Goal: Information Seeking & Learning: Learn about a topic

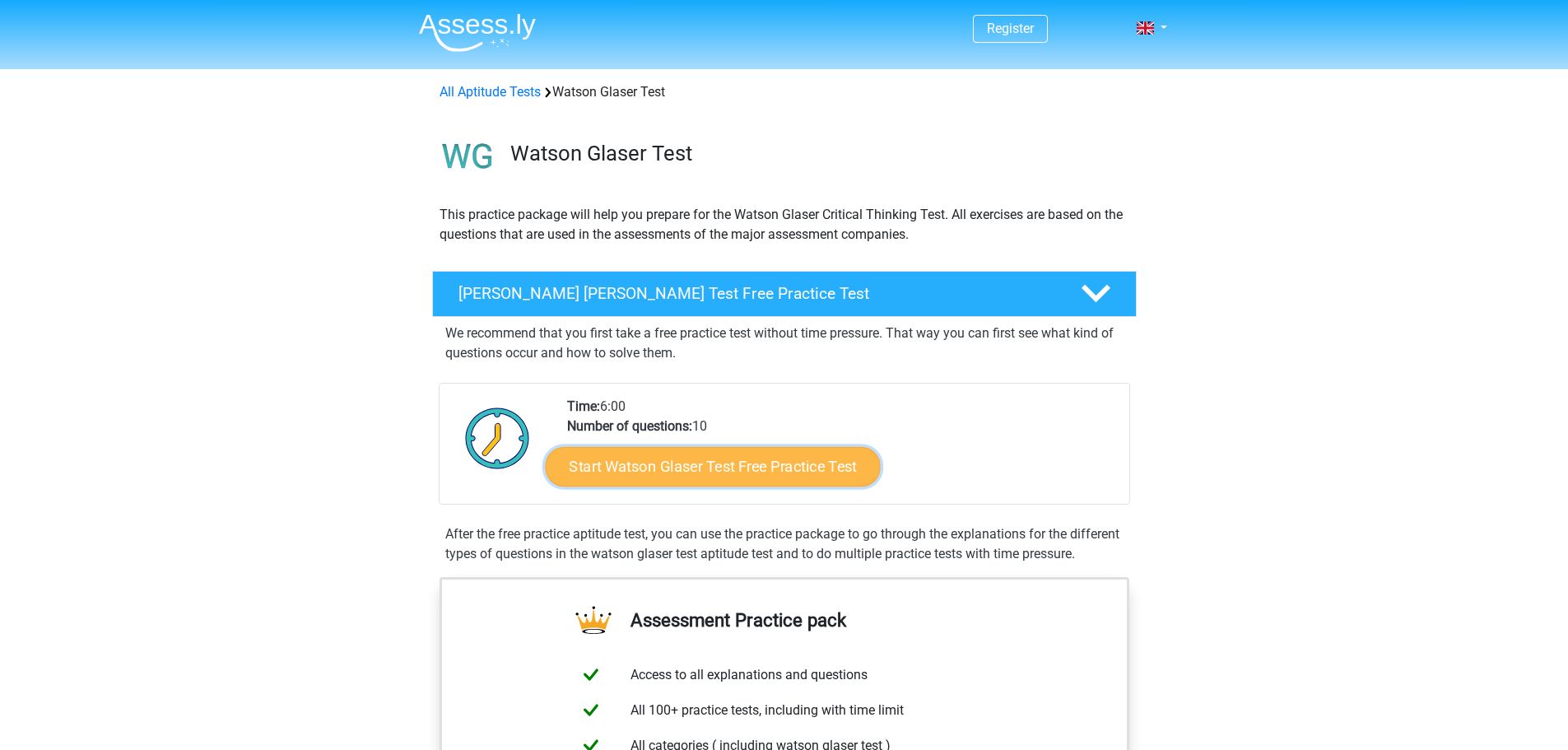
click at [766, 482] on link "Start Watson Glaser Test Free Practice Test" at bounding box center [713, 466] width 335 height 40
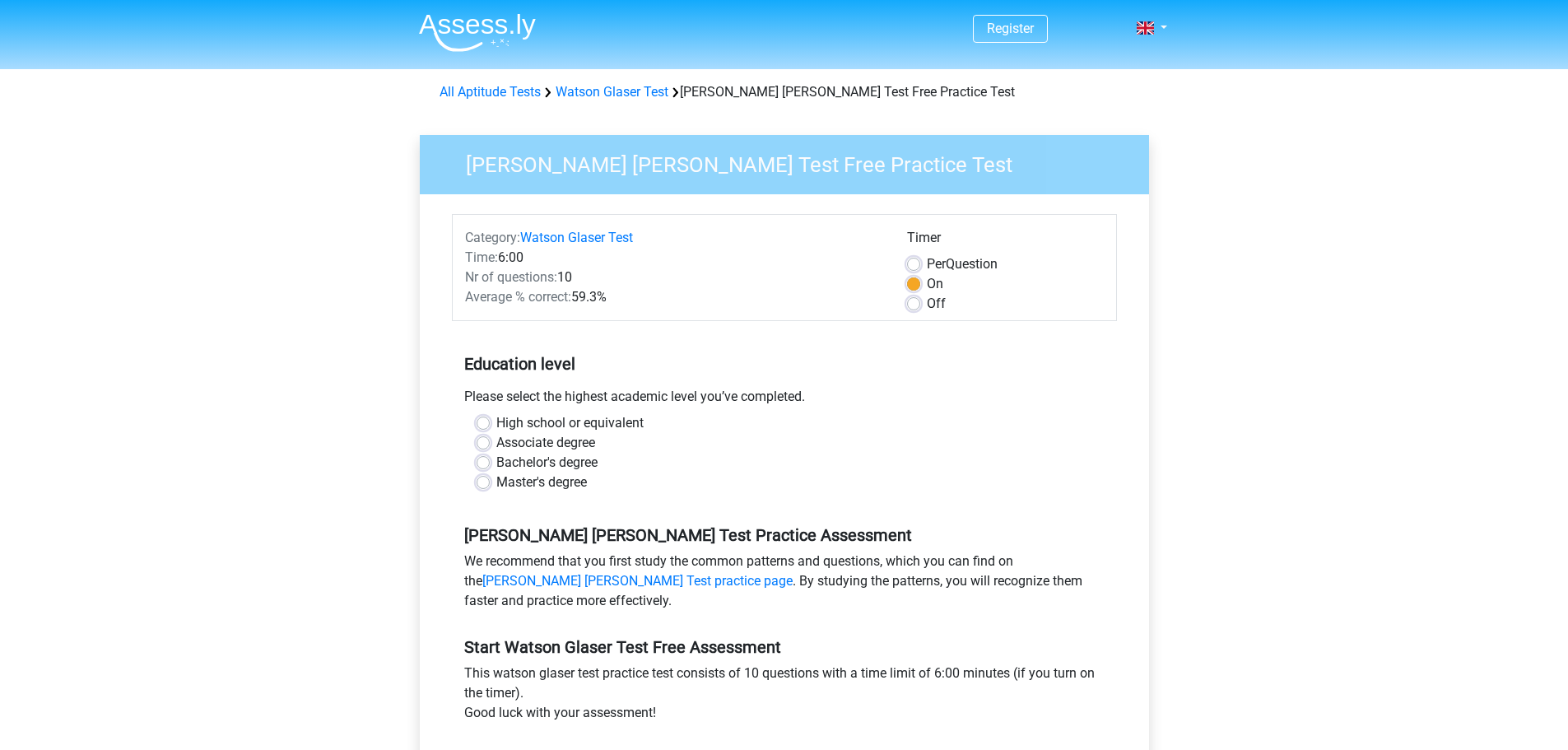
click at [524, 489] on label "Master's degree" at bounding box center [541, 482] width 90 height 19
click at [490, 489] on input "Master's degree" at bounding box center [484, 481] width 13 height 17
radio input "true"
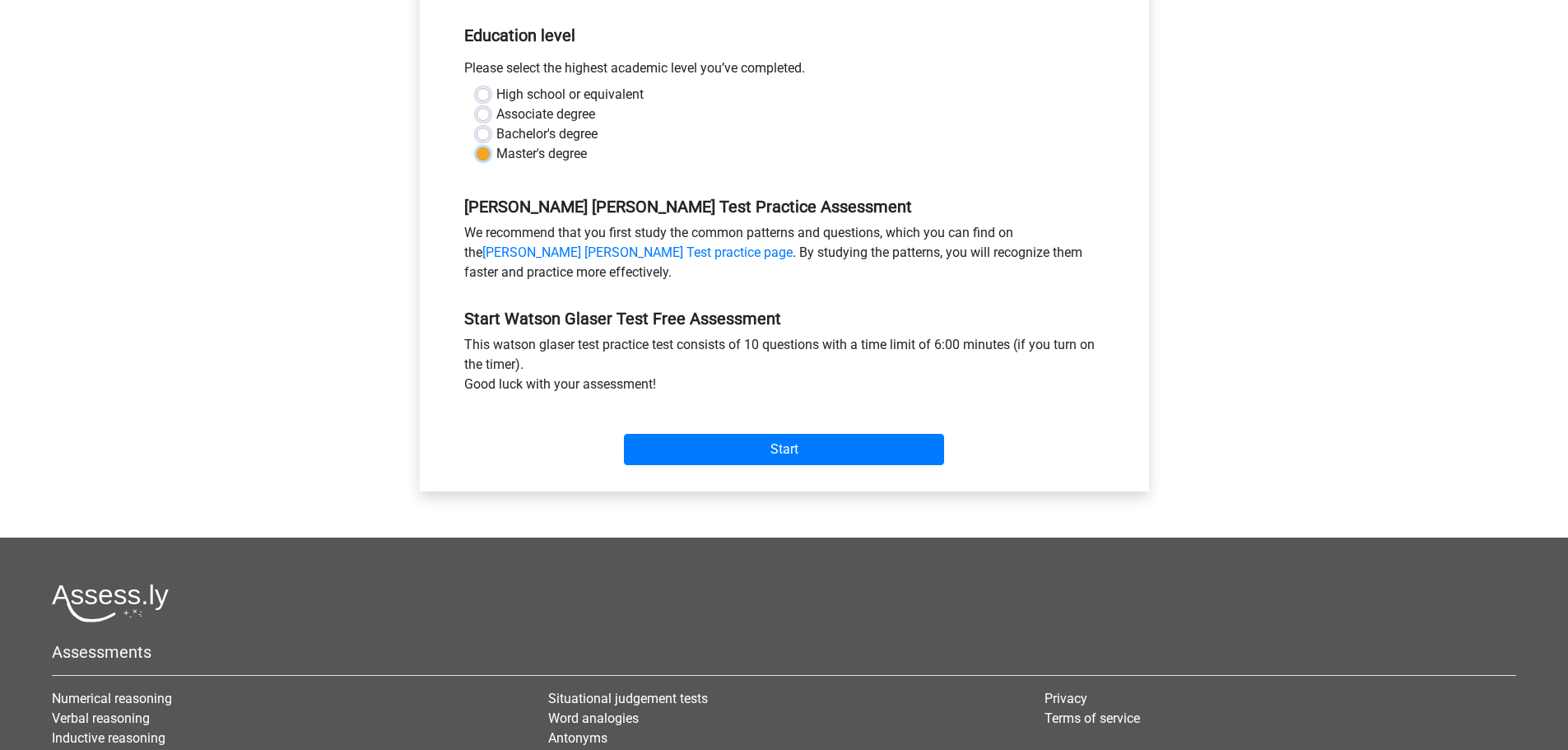
scroll to position [329, 0]
click at [779, 450] on input "Start" at bounding box center [784, 448] width 320 height 31
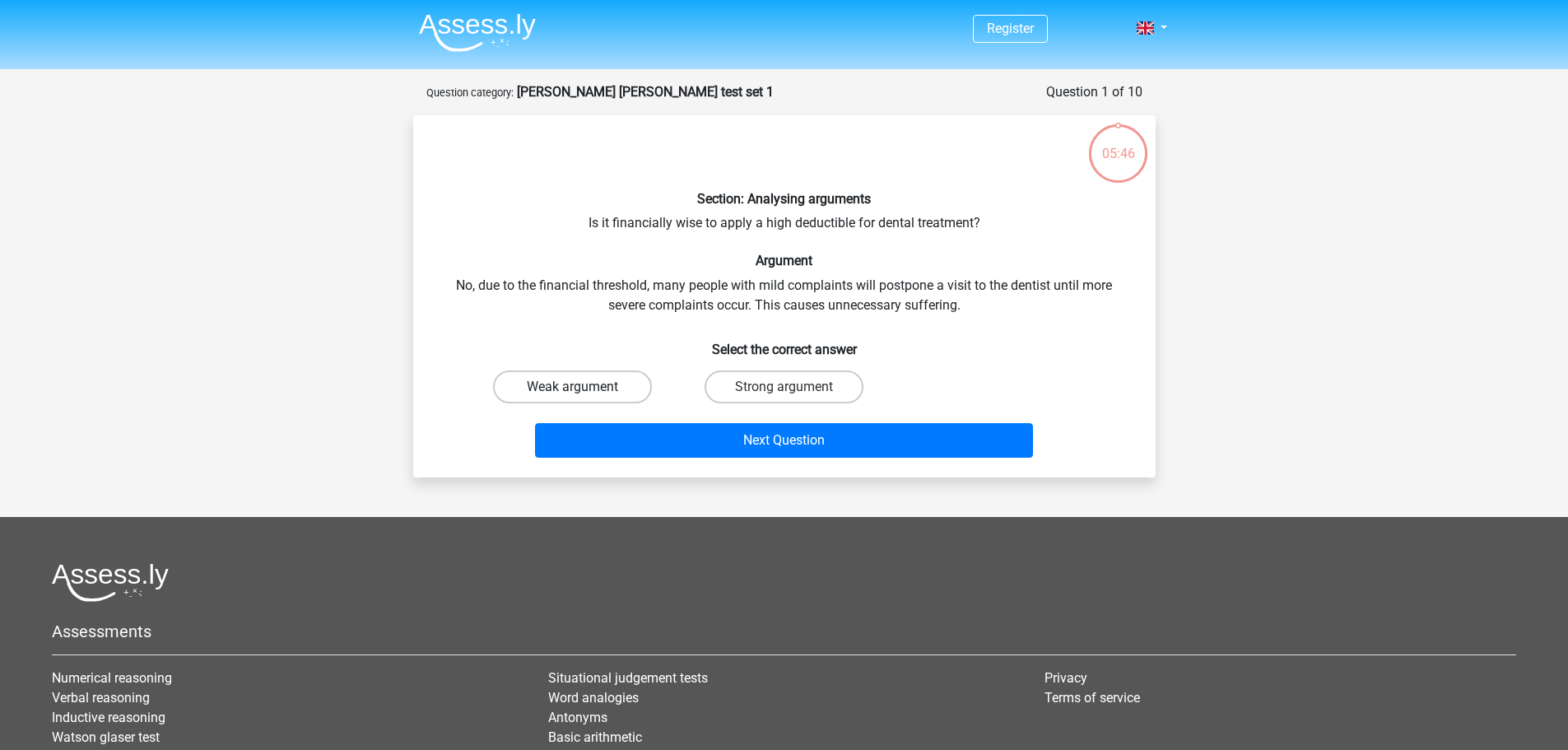
click at [558, 385] on label "Weak argument" at bounding box center [572, 387] width 159 height 33
click at [572, 387] on input "Weak argument" at bounding box center [577, 392] width 11 height 11
radio input "true"
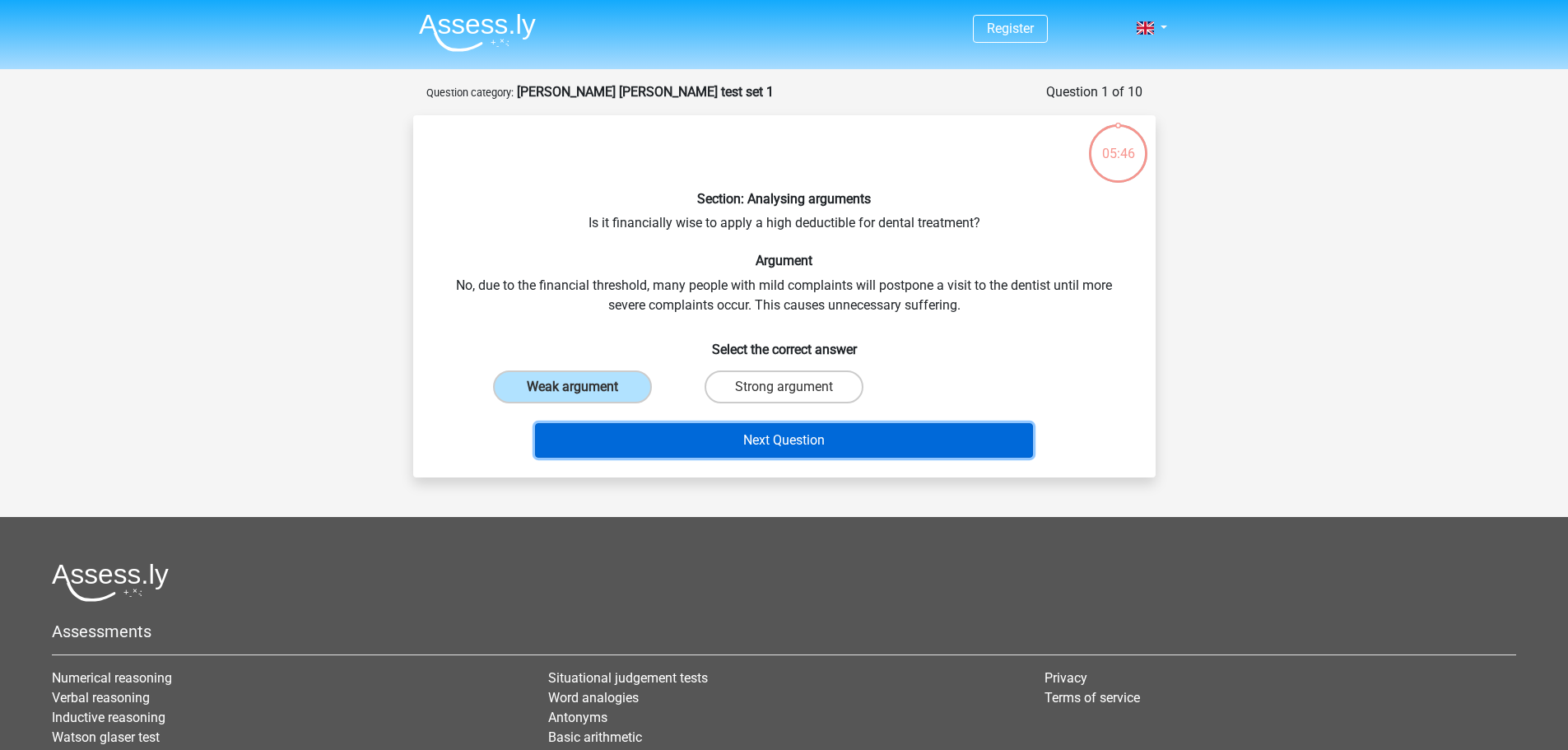
click at [807, 443] on button "Next Question" at bounding box center [784, 440] width 498 height 35
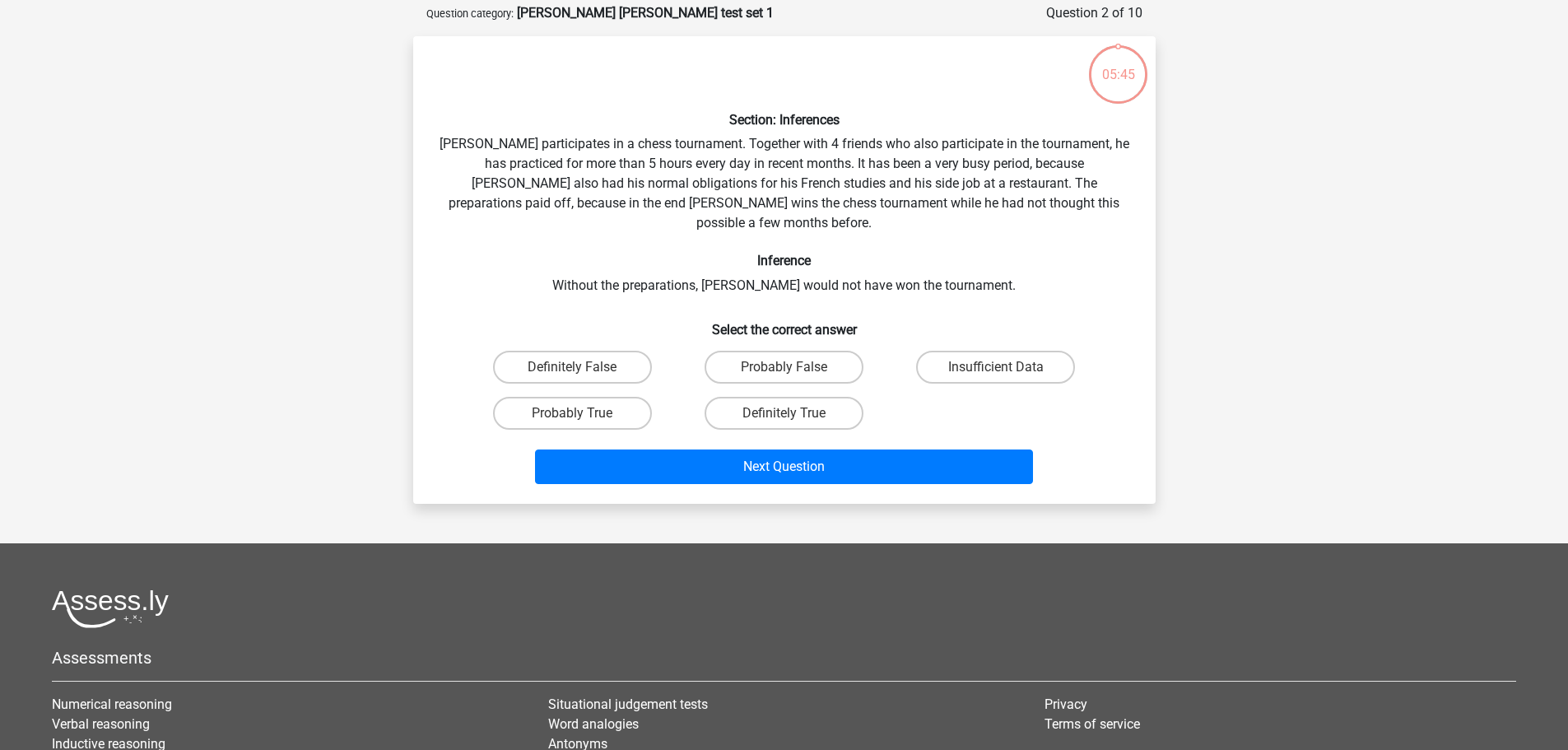
scroll to position [83, 0]
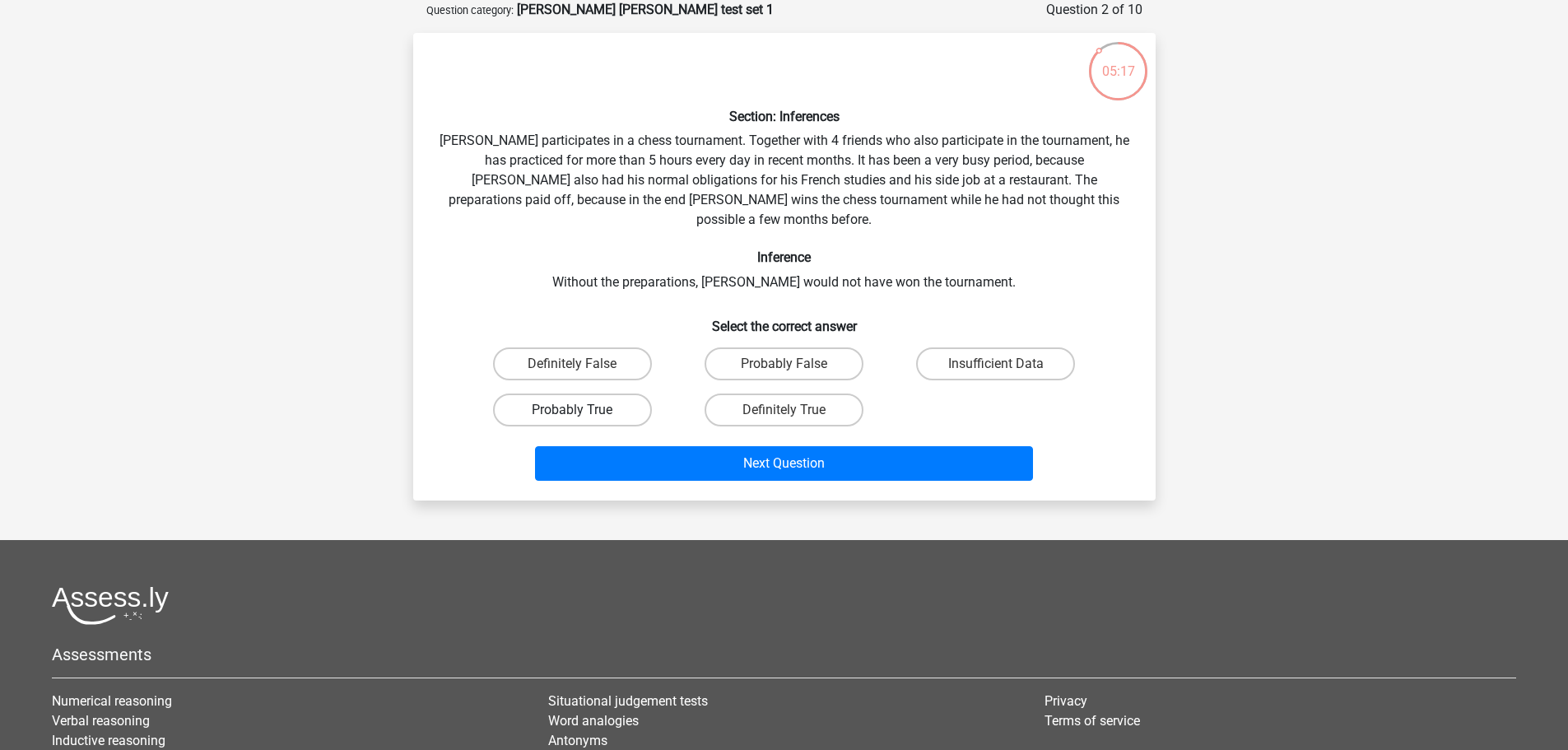
click at [596, 395] on label "Probably True" at bounding box center [572, 410] width 159 height 33
click at [583, 410] on input "Probably True" at bounding box center [577, 415] width 11 height 11
radio input "true"
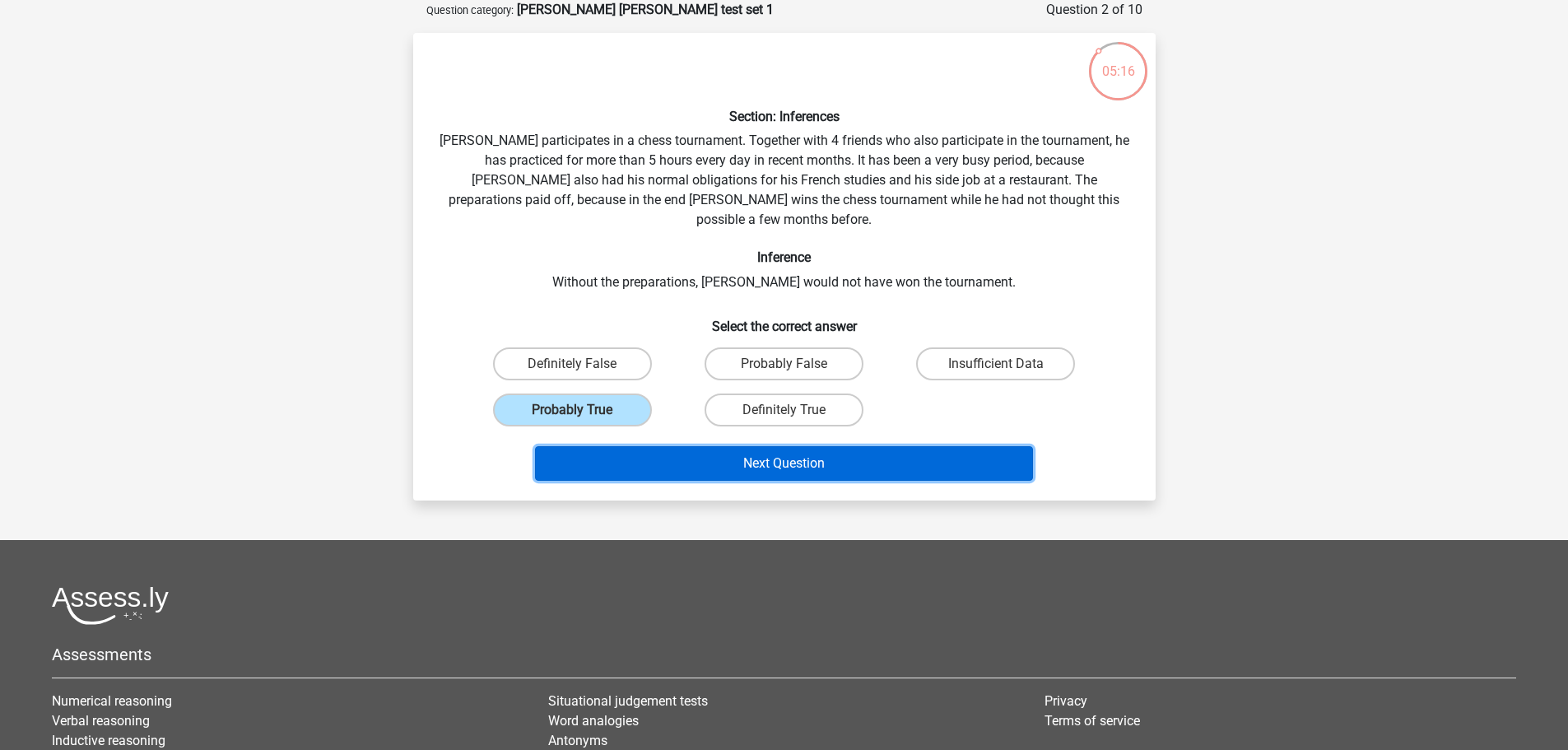
click at [804, 446] on button "Next Question" at bounding box center [784, 463] width 498 height 35
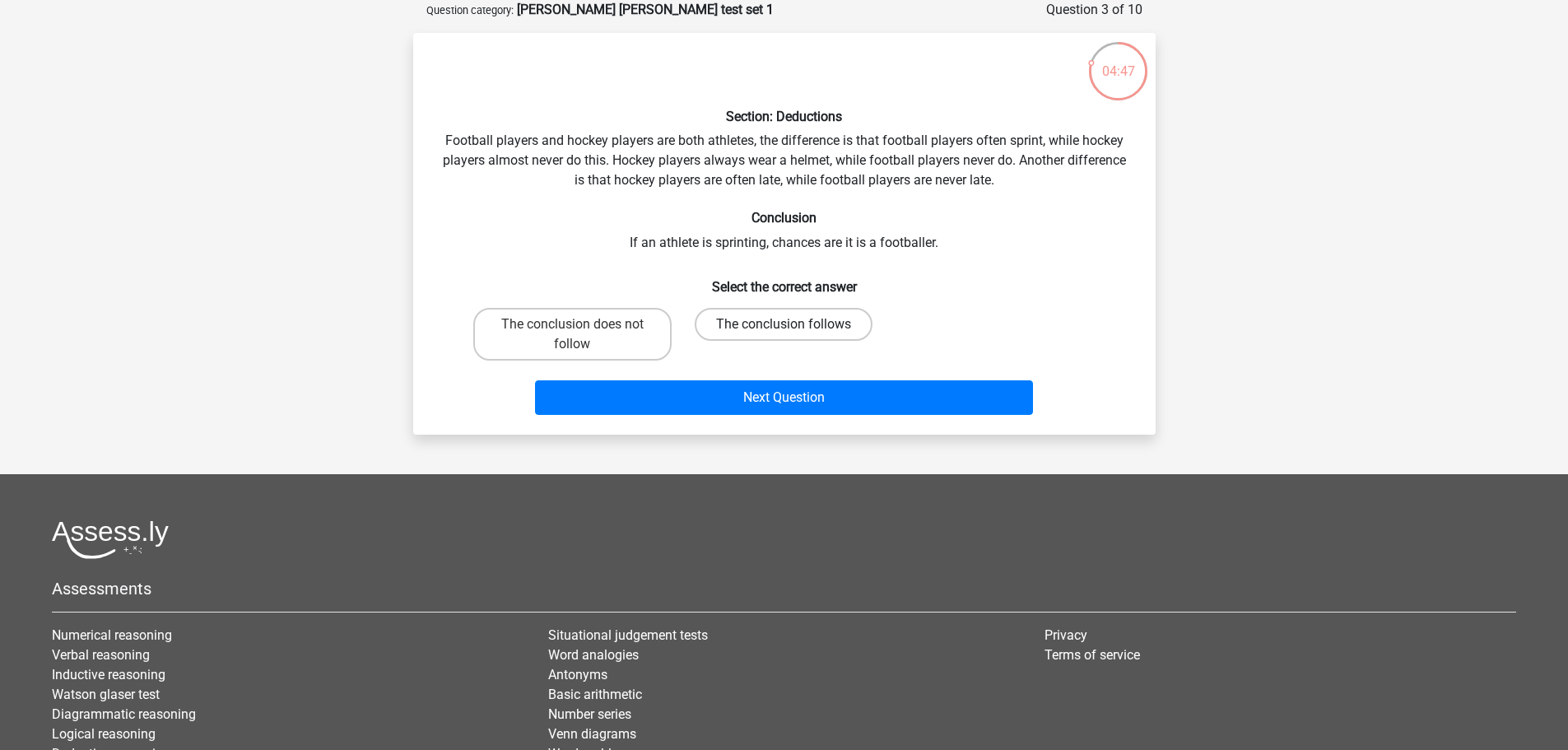
click at [831, 329] on label "The conclusion follows" at bounding box center [783, 324] width 178 height 33
click at [795, 329] on input "The conclusion follows" at bounding box center [789, 329] width 11 height 11
radio input "true"
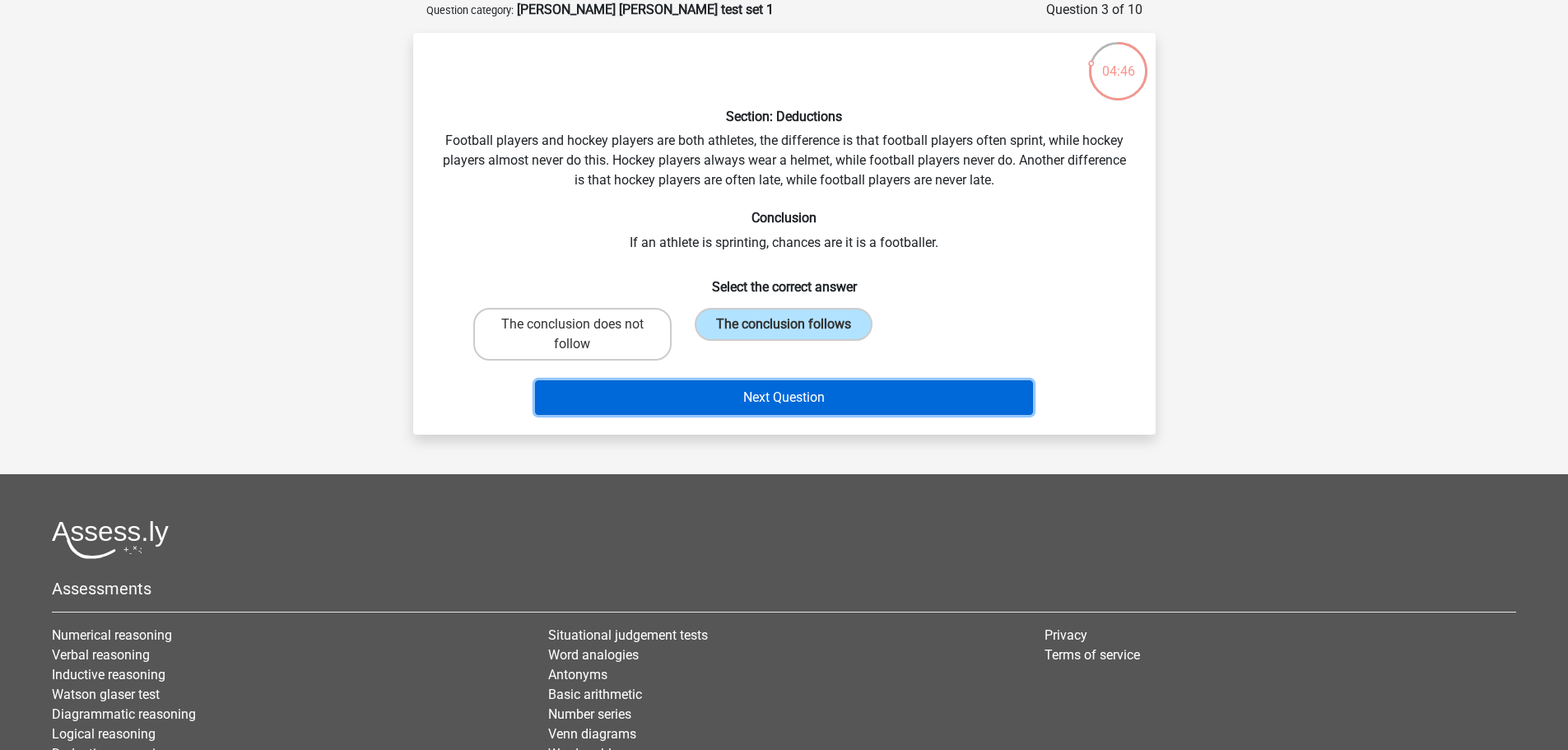
click at [832, 406] on button "Next Question" at bounding box center [784, 397] width 498 height 35
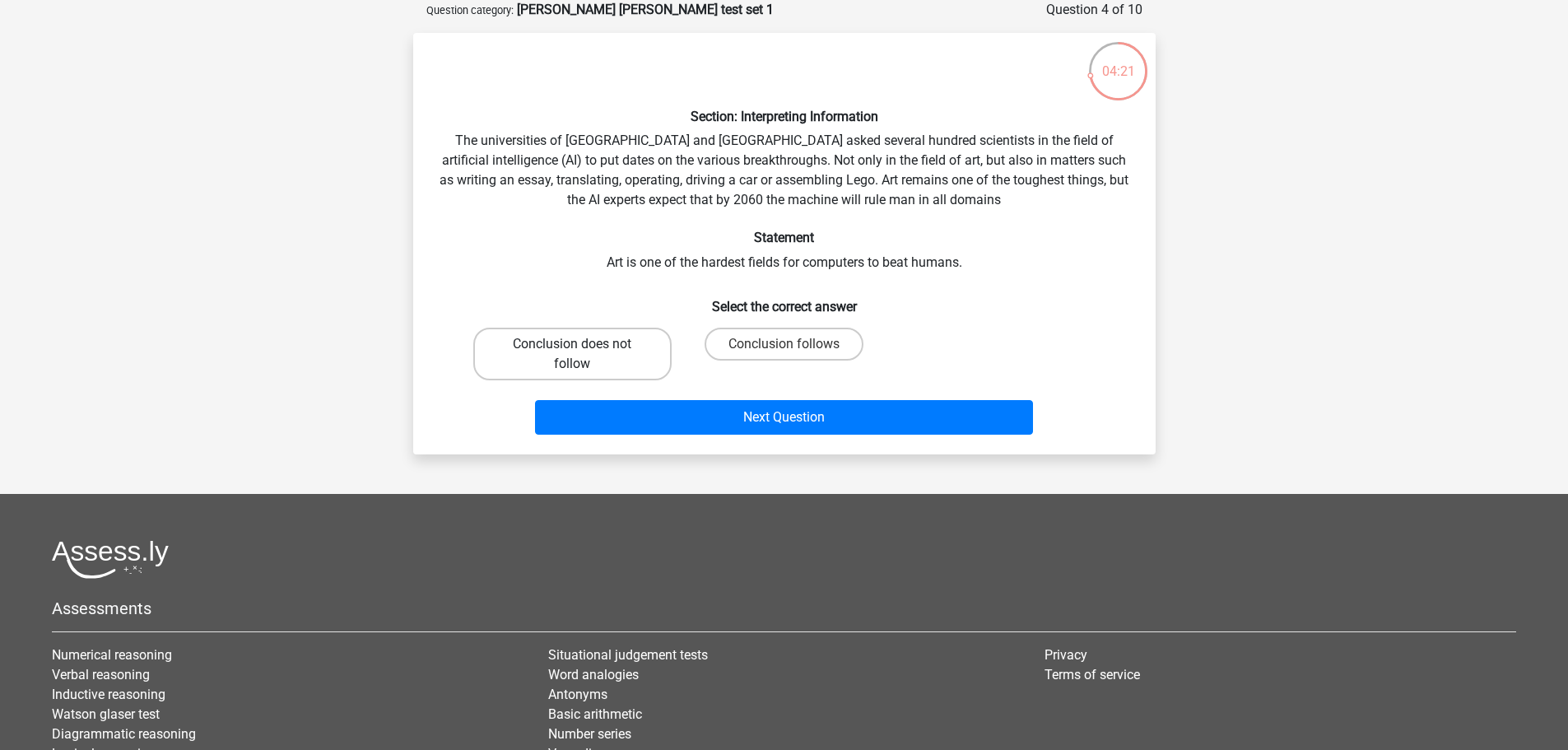
click at [565, 354] on label "Conclusion does not follow" at bounding box center [572, 354] width 198 height 53
click at [572, 354] on input "Conclusion does not follow" at bounding box center [577, 349] width 11 height 11
radio input "true"
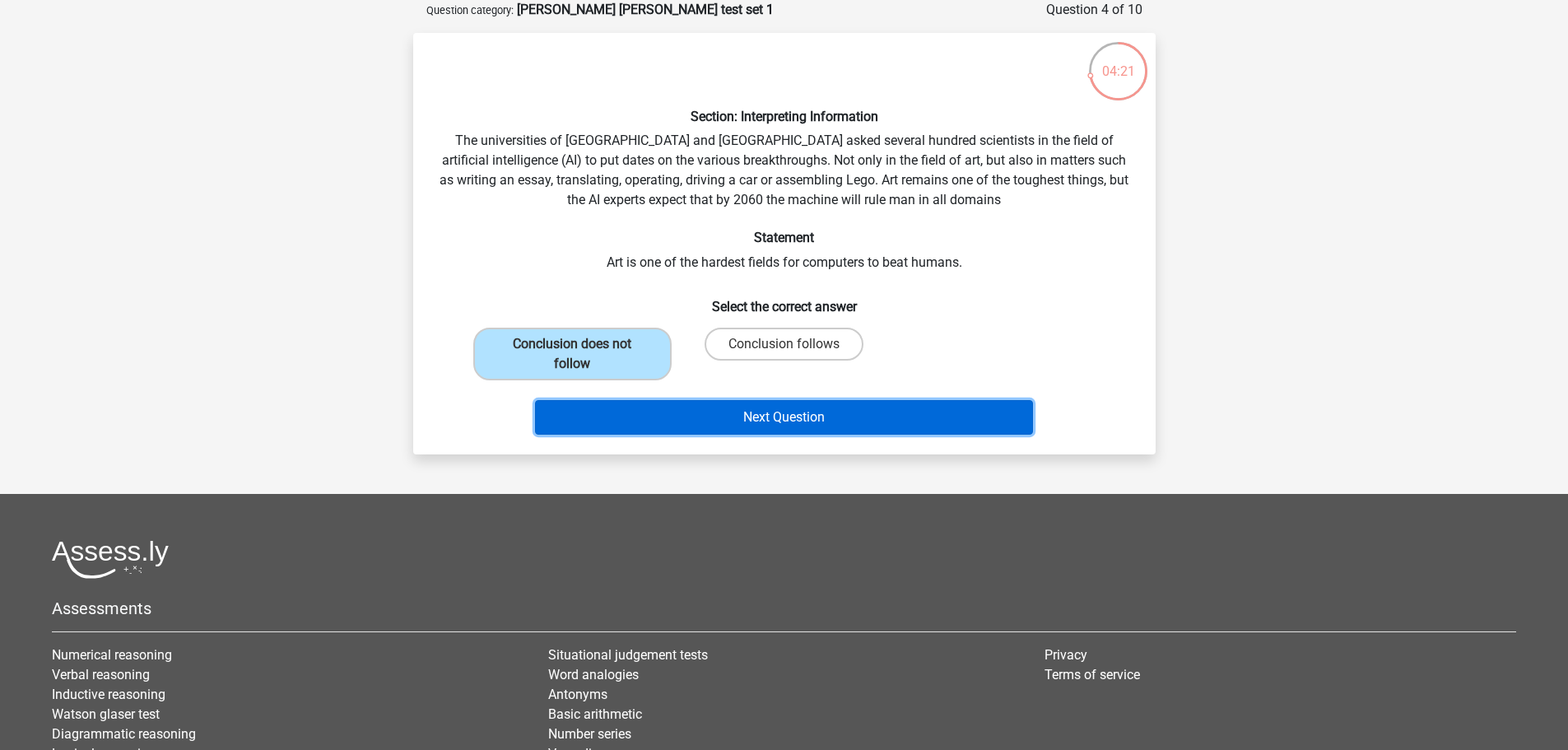
click at [781, 418] on button "Next Question" at bounding box center [784, 417] width 498 height 35
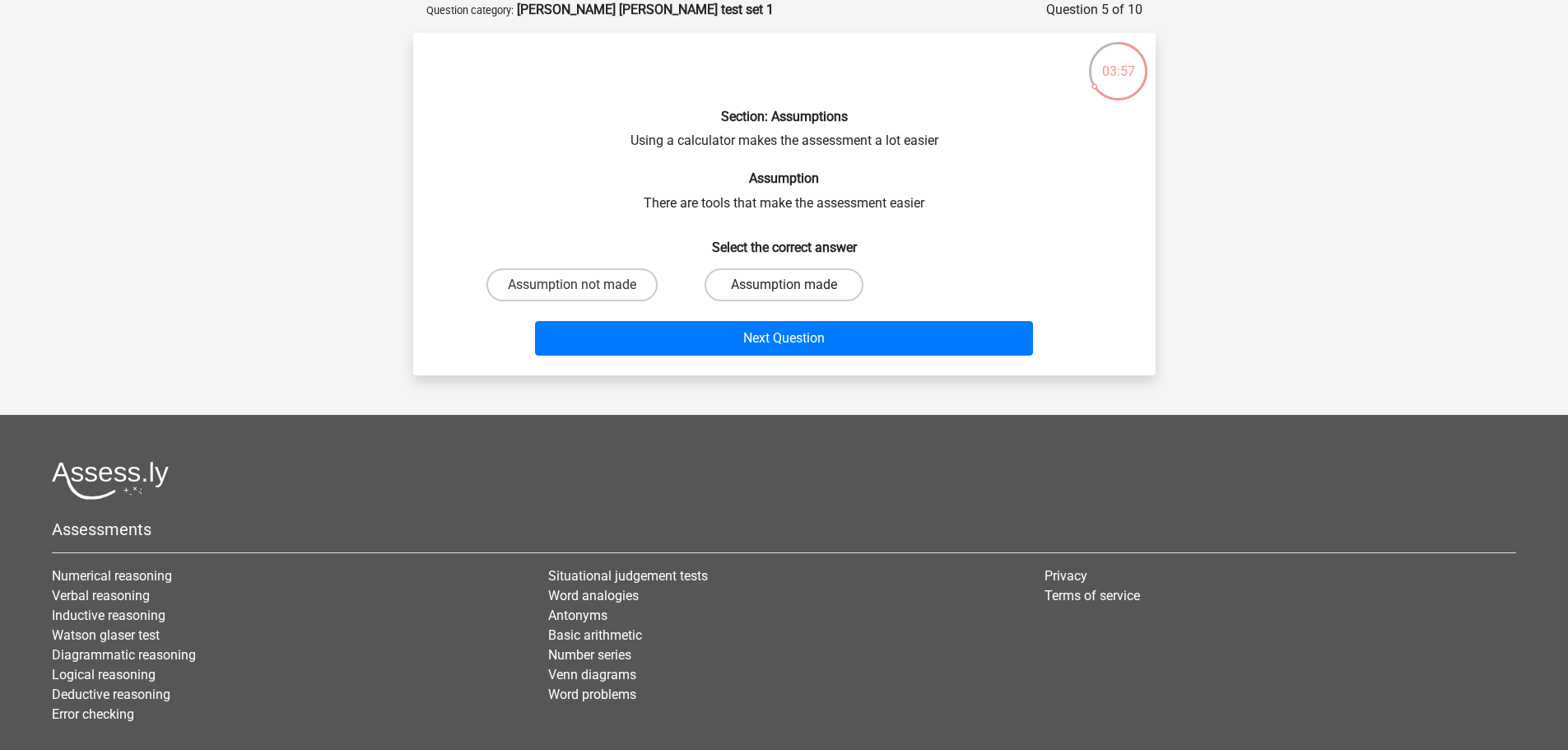
click at [775, 288] on label "Assumption made" at bounding box center [784, 284] width 159 height 33
click at [784, 288] on input "Assumption made" at bounding box center [789, 290] width 11 height 11
radio input "true"
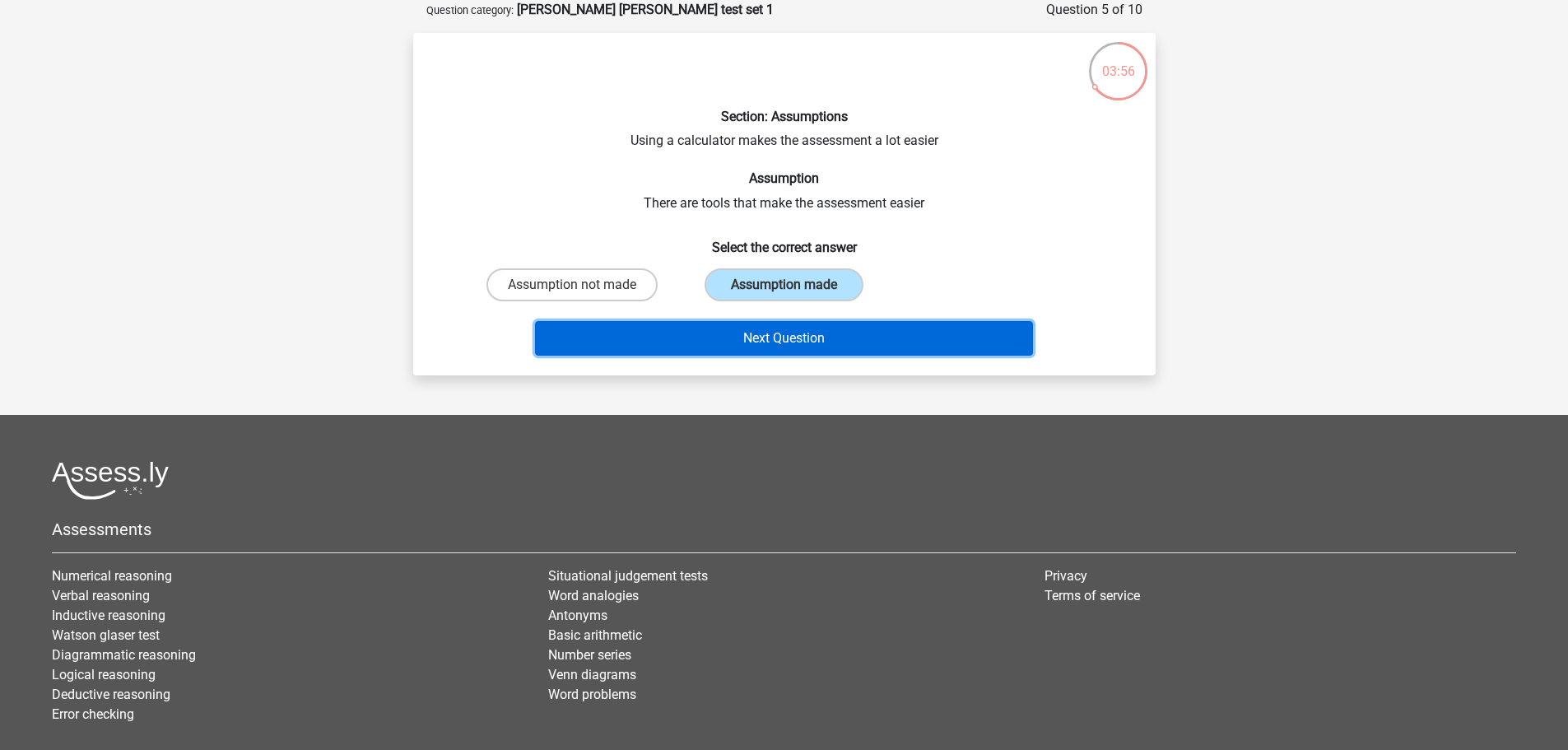
click at [779, 346] on button "Next Question" at bounding box center [784, 338] width 498 height 35
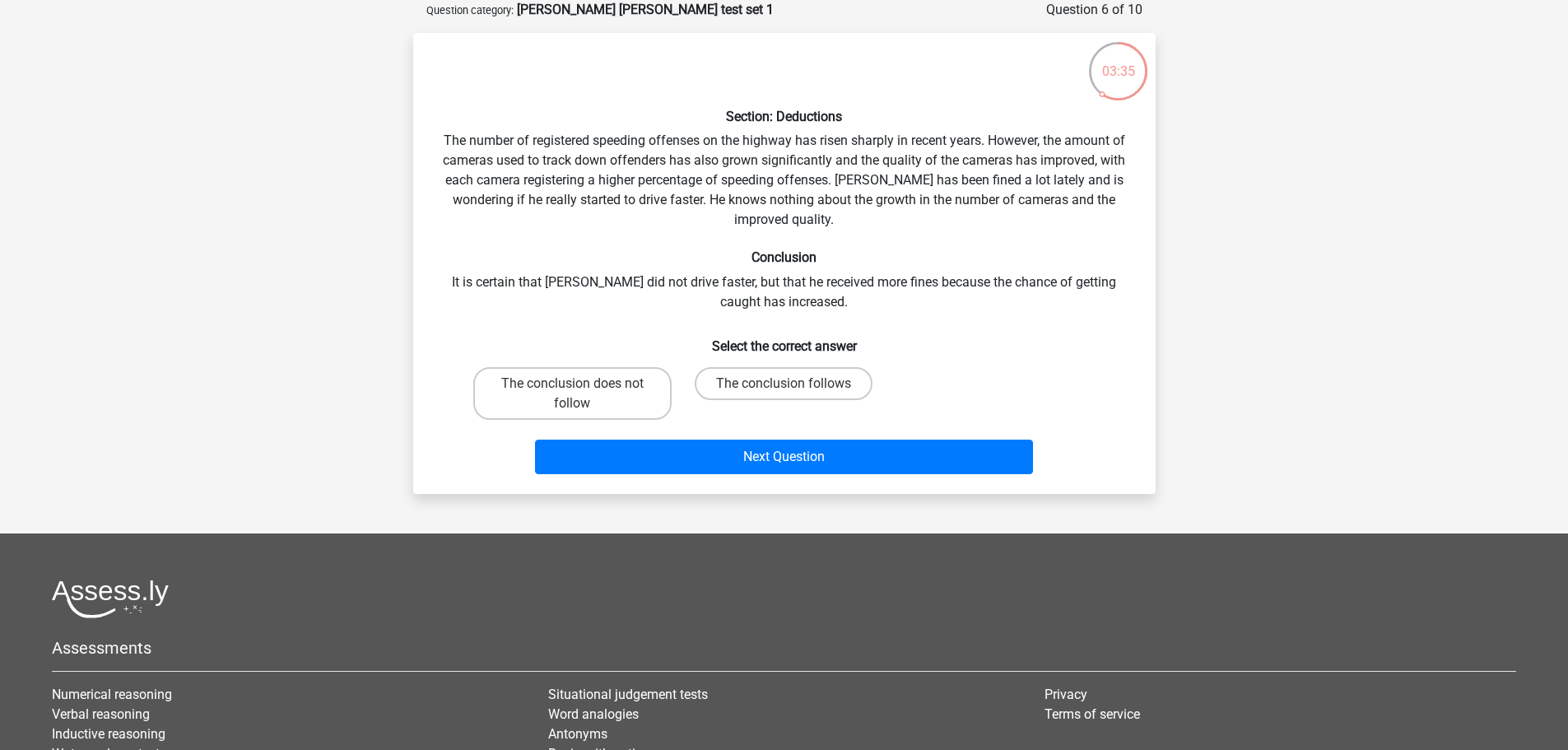
click at [580, 393] on input "The conclusion does not follow" at bounding box center [577, 388] width 11 height 11
radio input "true"
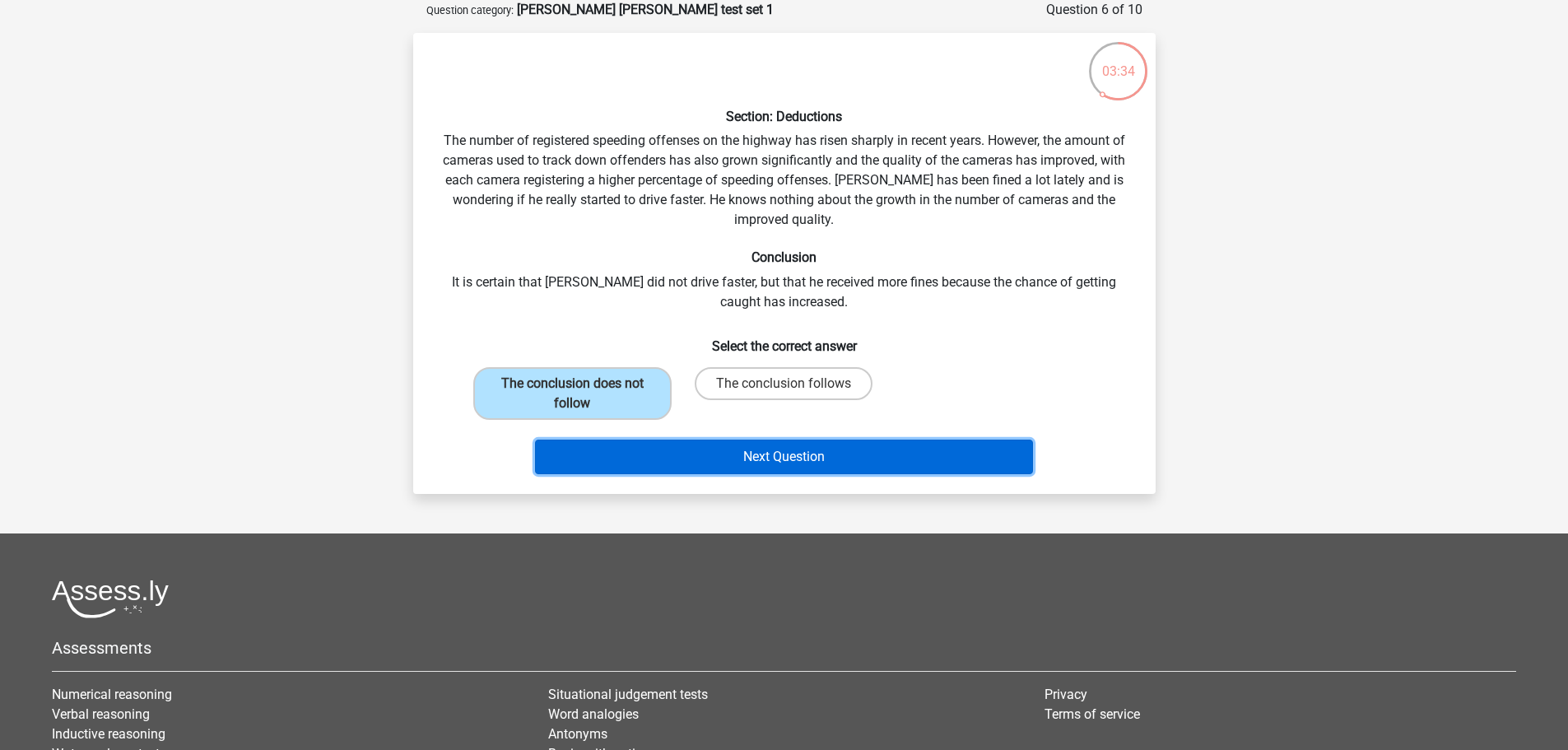
click at [758, 463] on button "Next Question" at bounding box center [784, 457] width 498 height 35
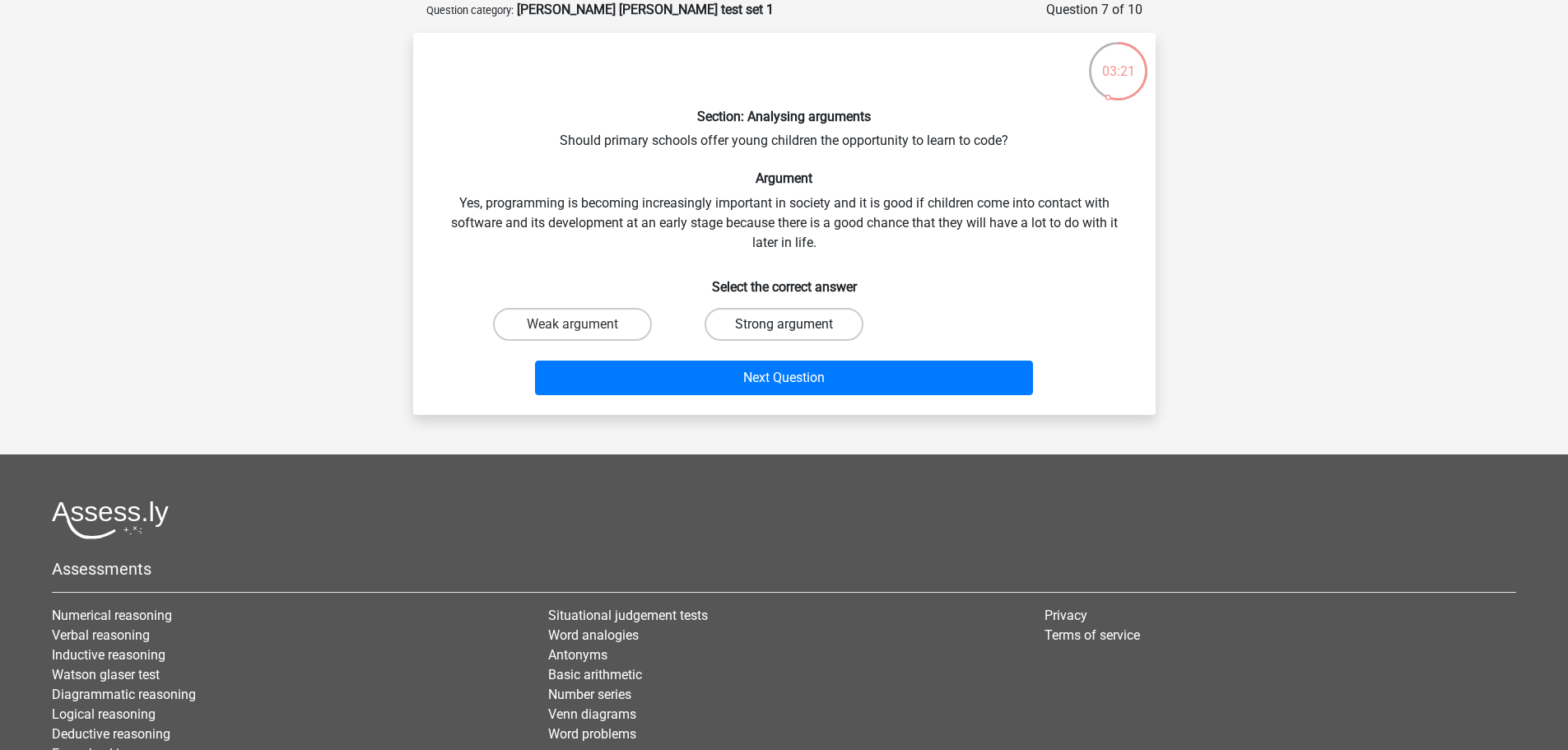
click at [825, 315] on label "Strong argument" at bounding box center [784, 324] width 159 height 33
click at [795, 324] on input "Strong argument" at bounding box center [789, 329] width 11 height 11
radio input "true"
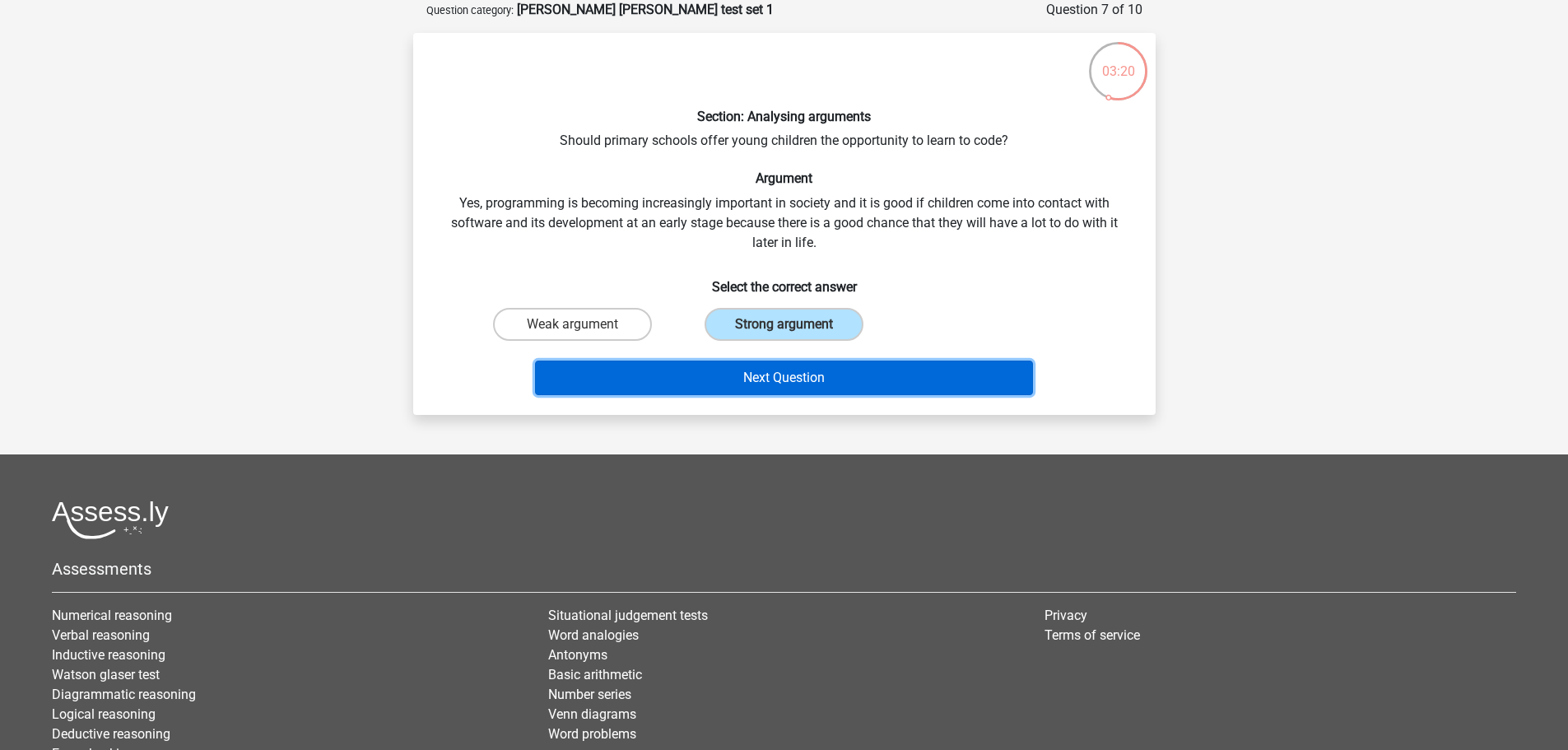
click at [781, 383] on button "Next Question" at bounding box center [784, 378] width 498 height 35
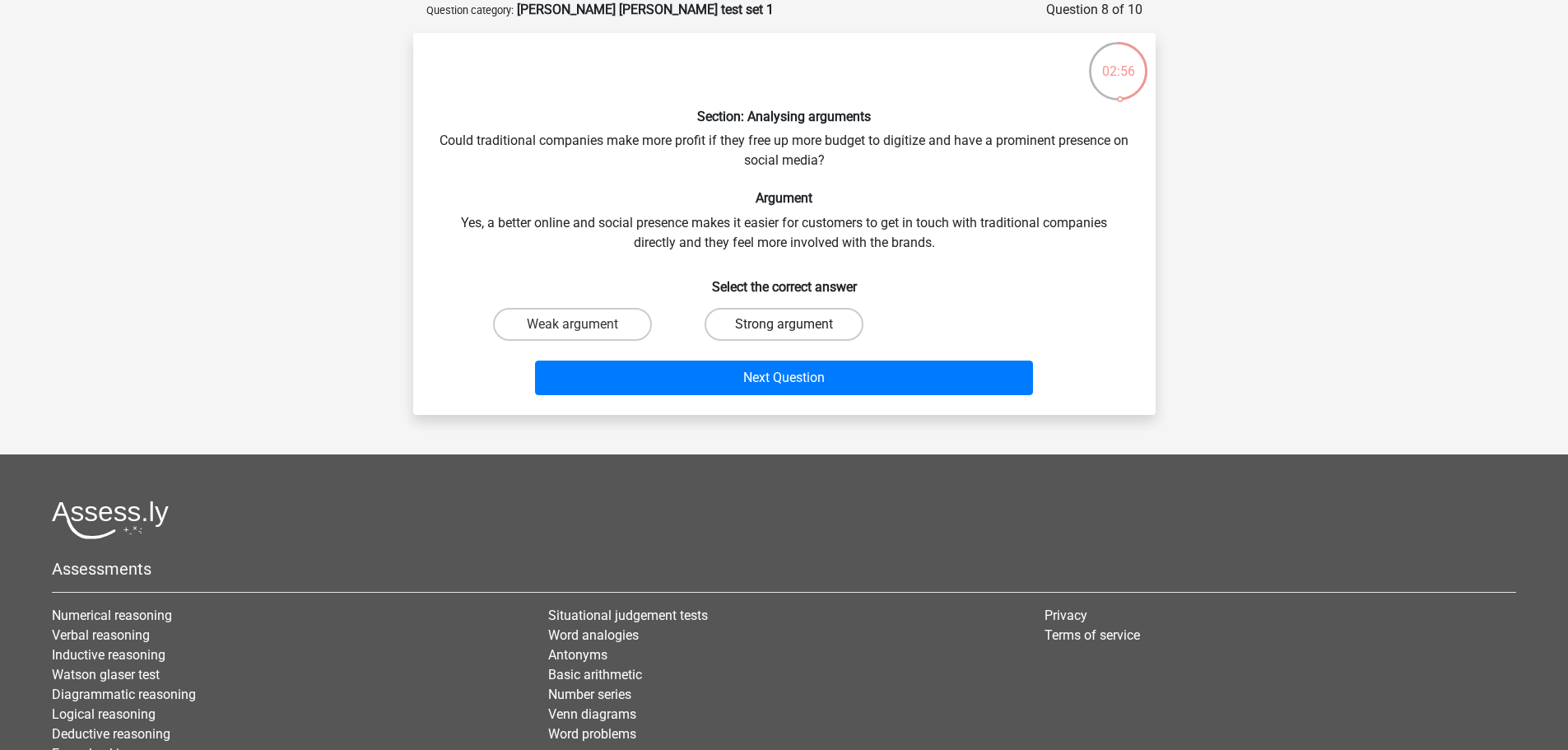
click at [744, 318] on label "Strong argument" at bounding box center [784, 324] width 159 height 33
click at [784, 324] on input "Strong argument" at bounding box center [789, 329] width 11 height 11
radio input "true"
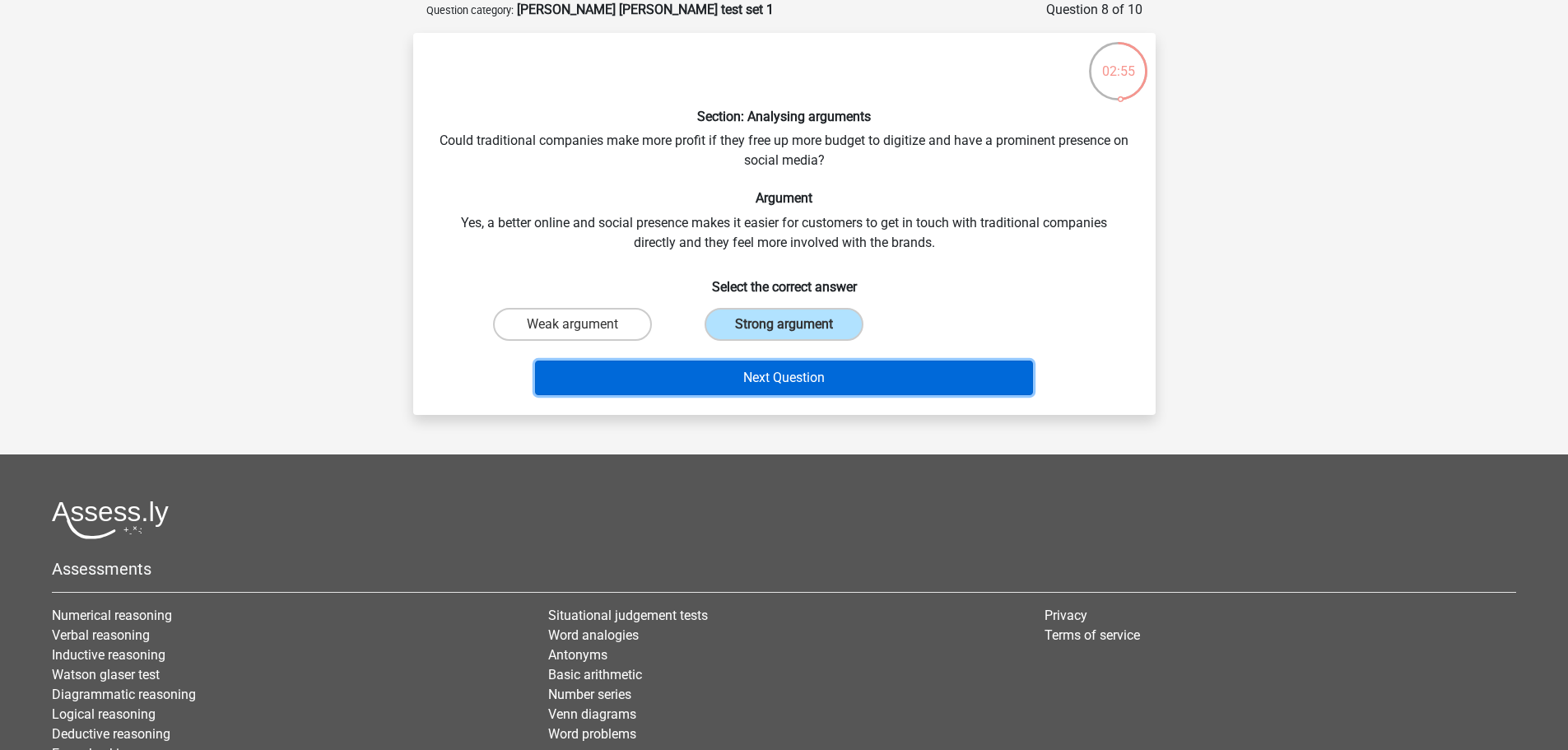
click at [743, 380] on button "Next Question" at bounding box center [784, 378] width 498 height 35
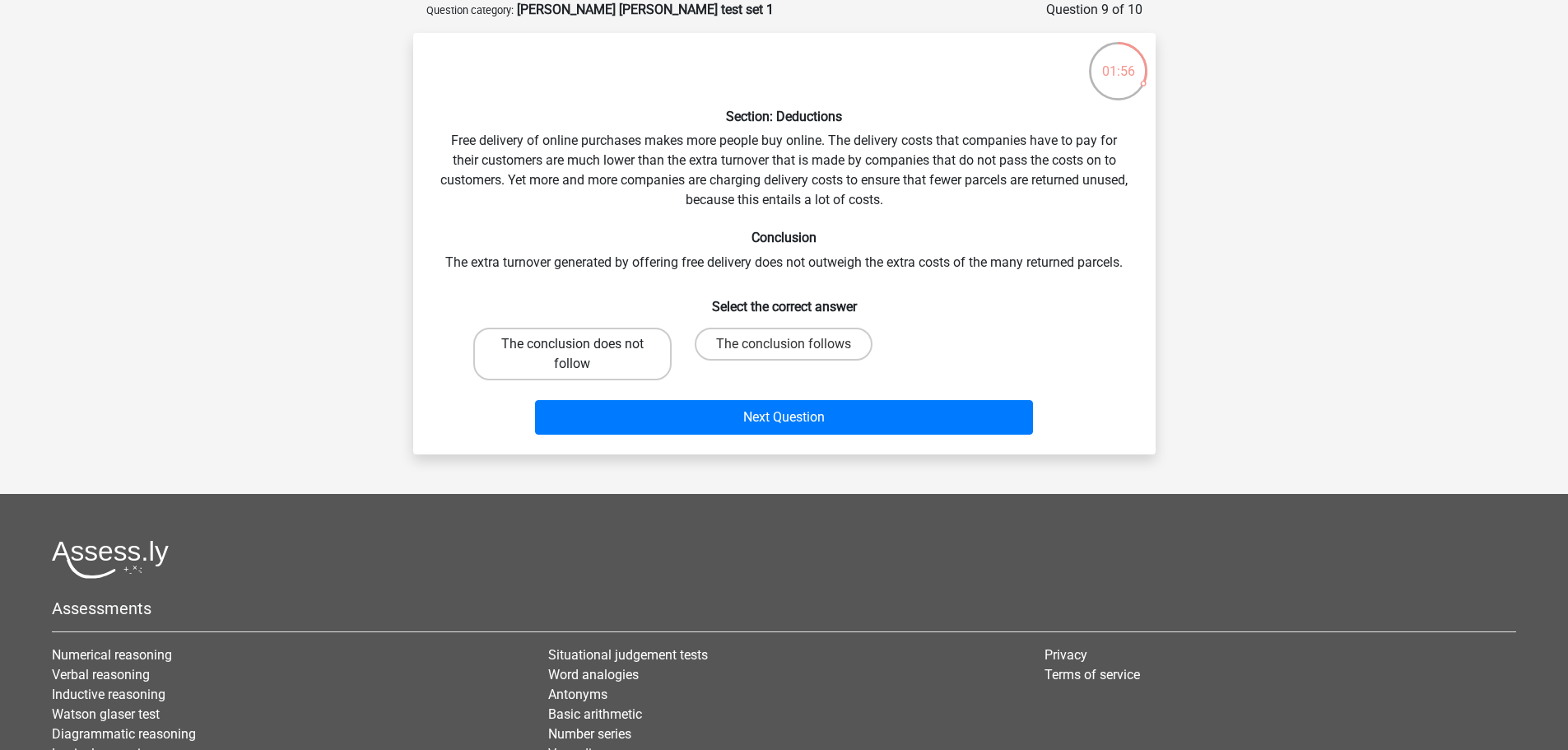
click at [625, 362] on label "The conclusion does not follow" at bounding box center [572, 354] width 198 height 53
click at [583, 355] on input "The conclusion does not follow" at bounding box center [577, 349] width 11 height 11
radio input "true"
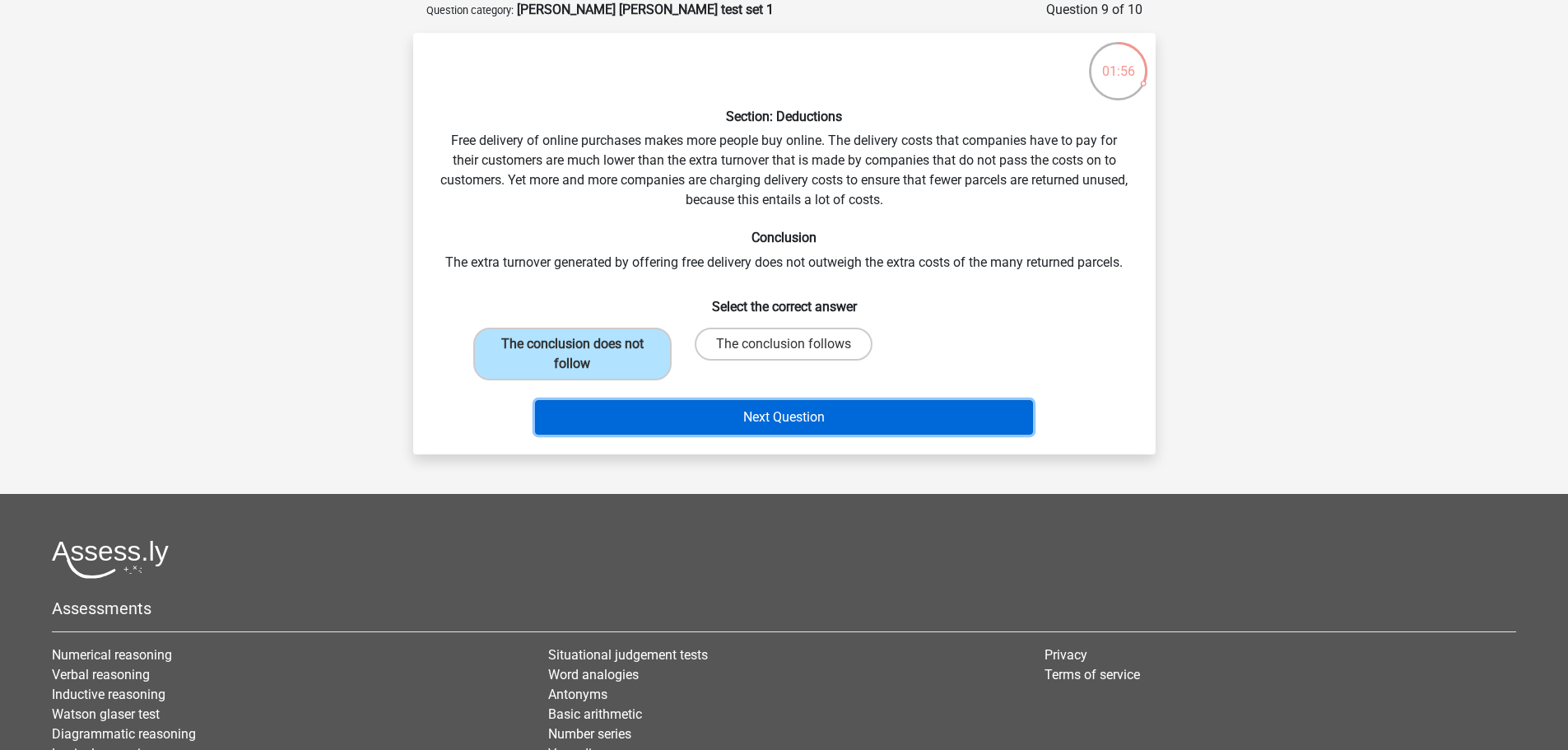
click at [774, 422] on button "Next Question" at bounding box center [784, 417] width 498 height 35
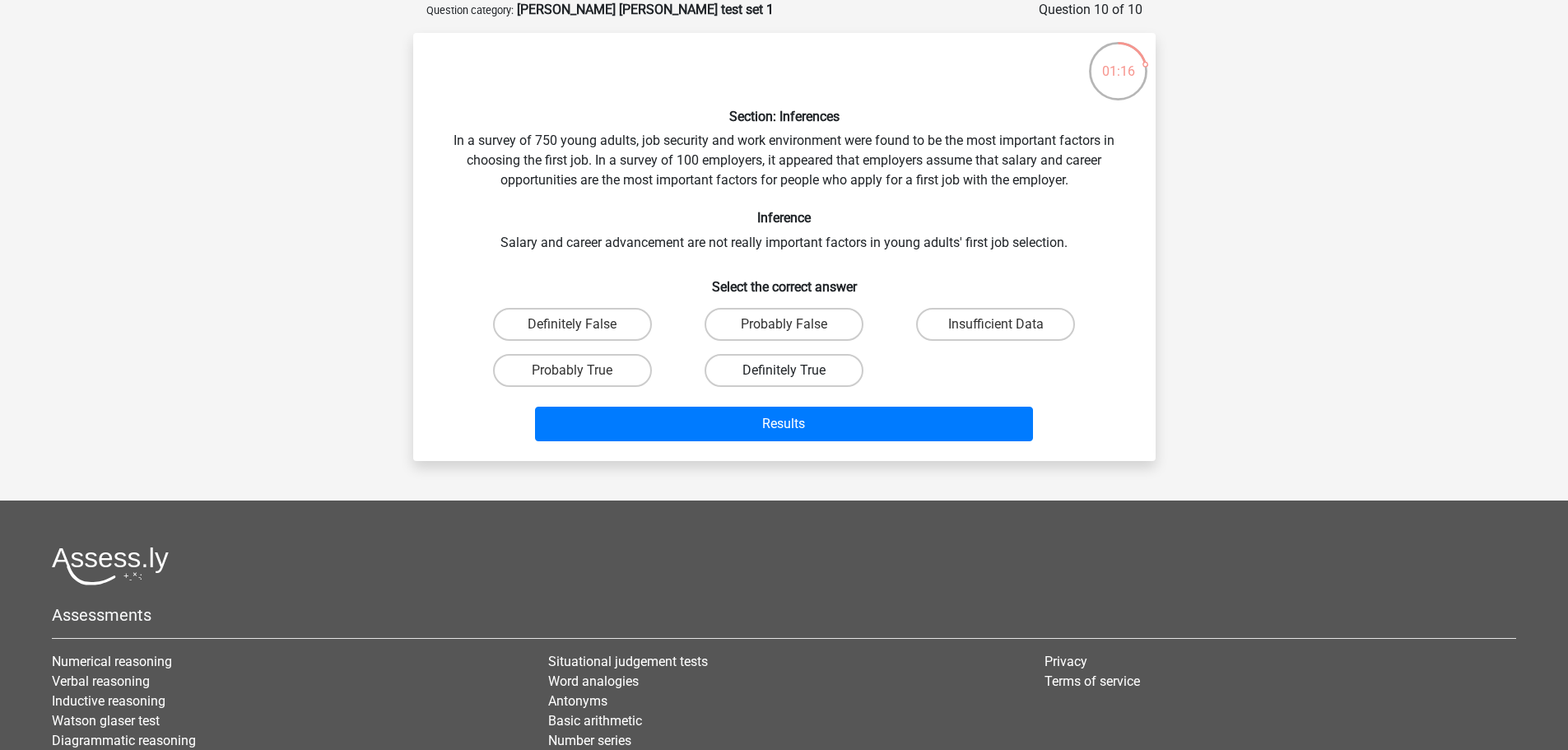
click at [800, 370] on label "Definitely True" at bounding box center [784, 370] width 159 height 33
click at [795, 371] on input "Definitely True" at bounding box center [789, 376] width 11 height 11
radio input "true"
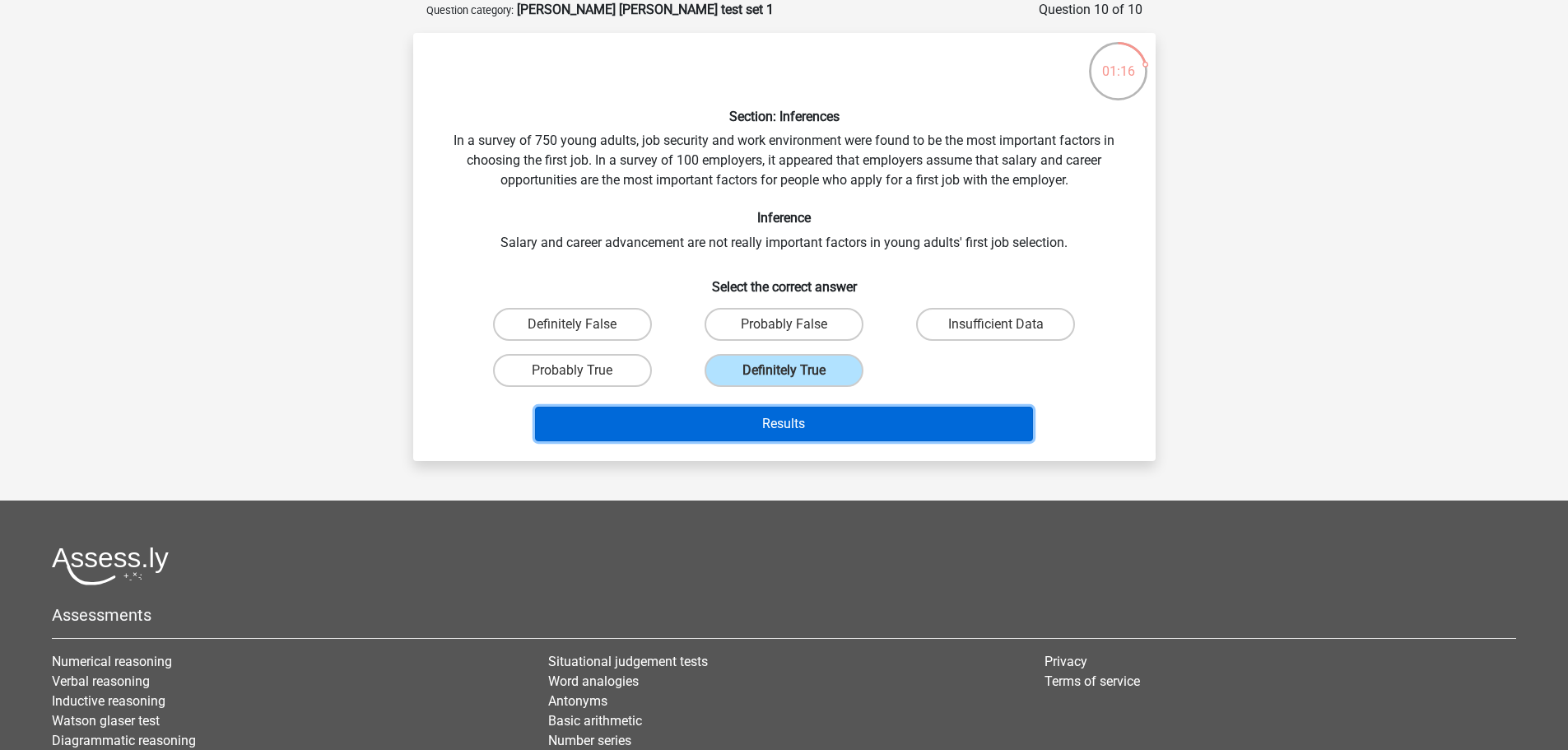
click at [776, 434] on button "Results" at bounding box center [784, 424] width 498 height 35
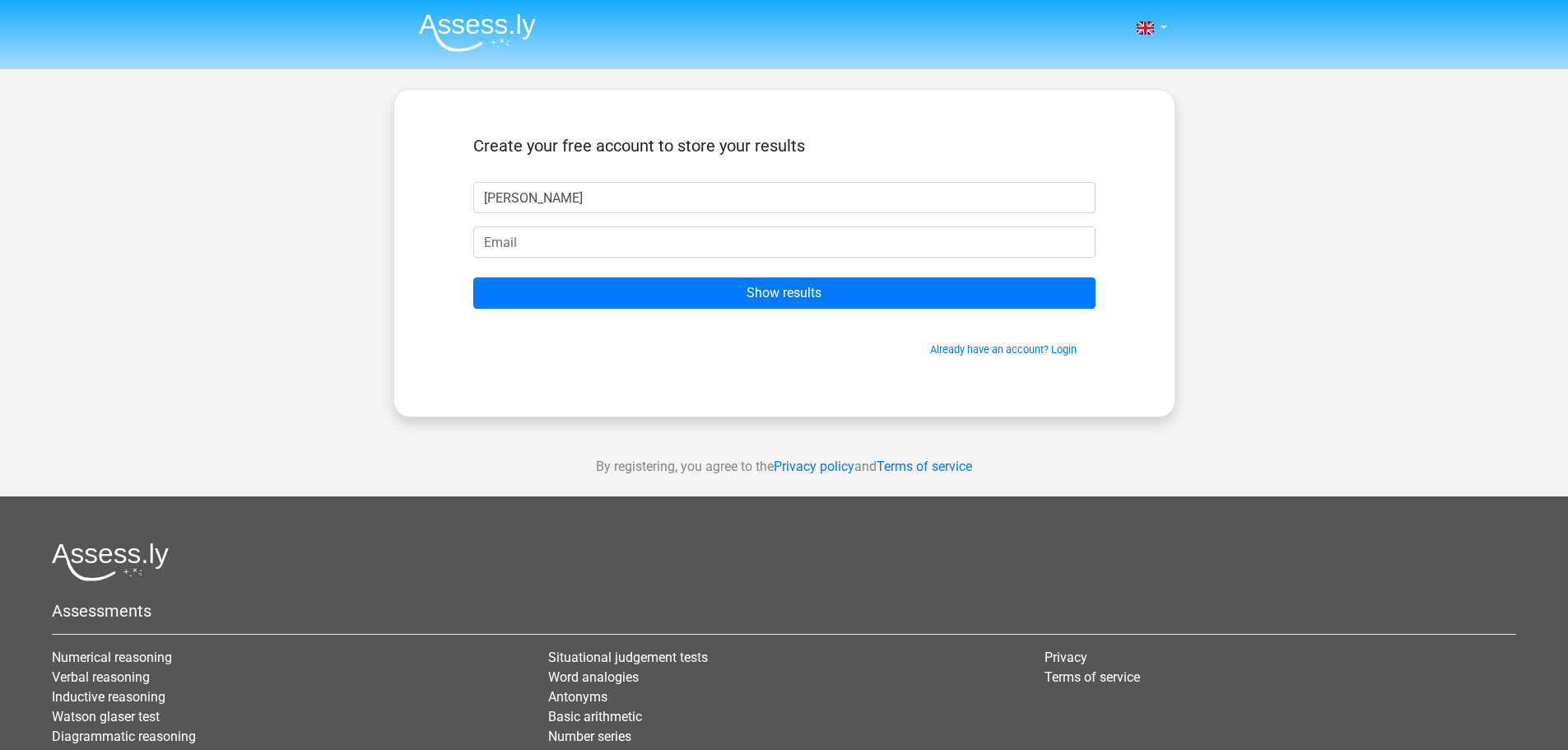
type input "Meghan"
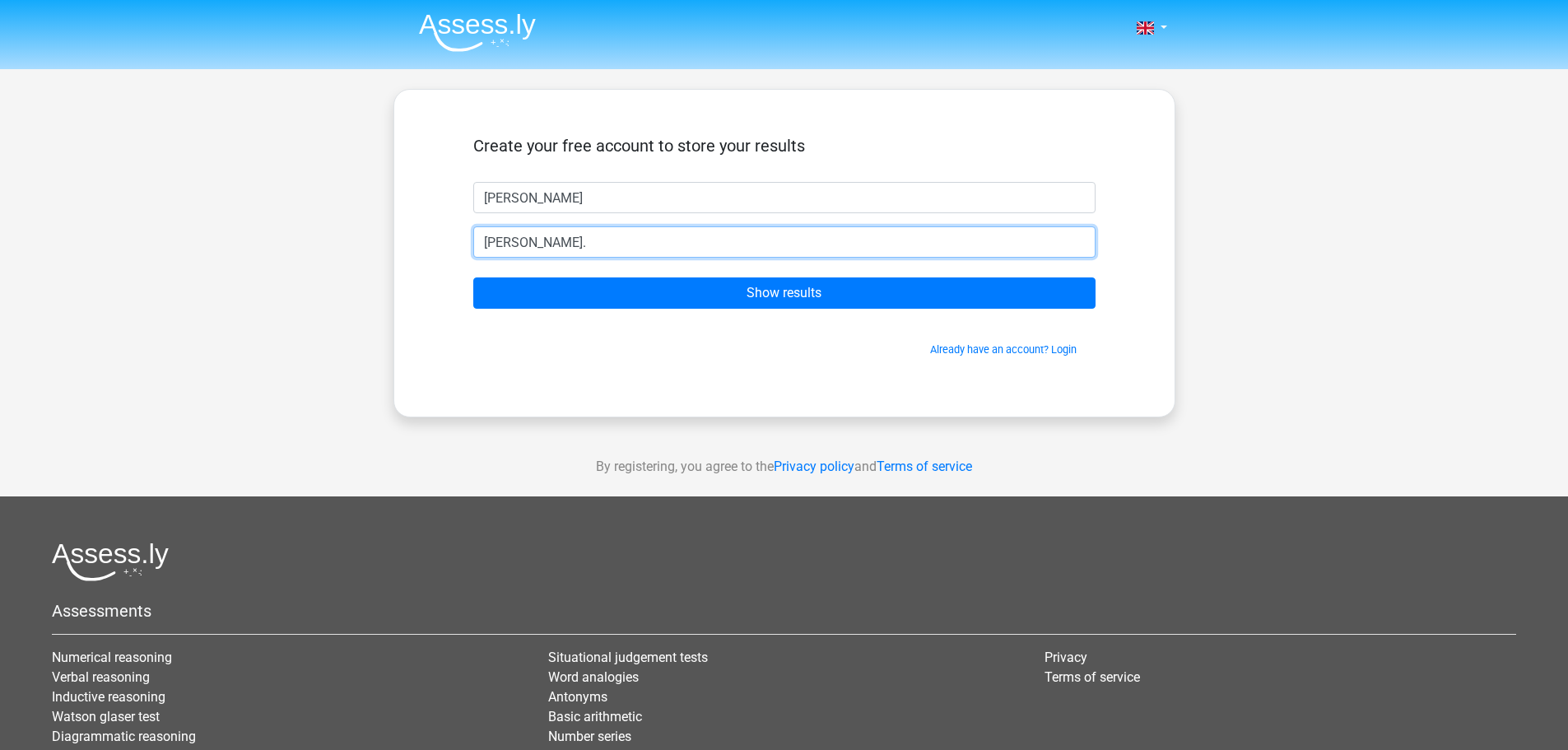
type input "meghan.frye@nhbpgc.org"
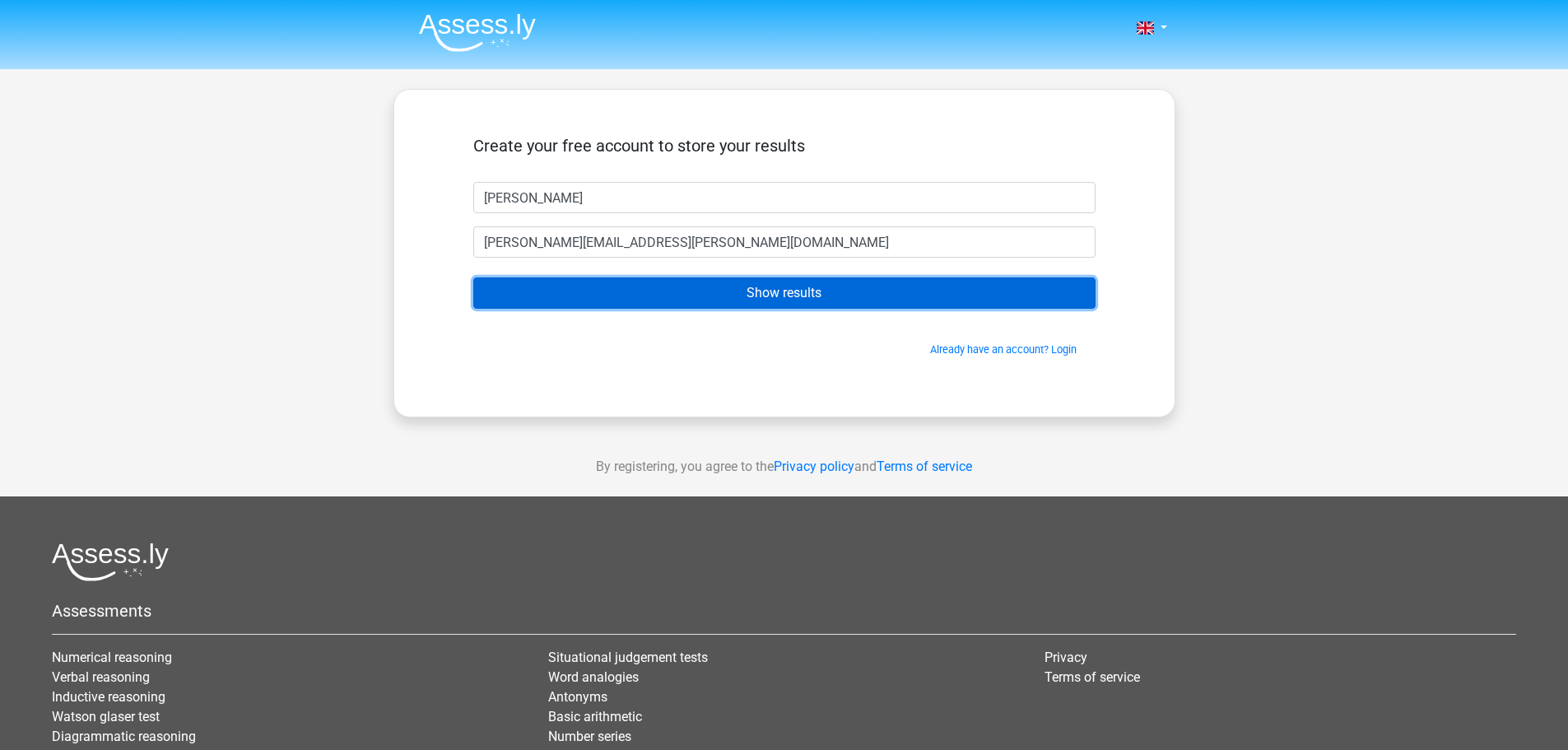
click at [709, 294] on input "Show results" at bounding box center [784, 292] width 622 height 31
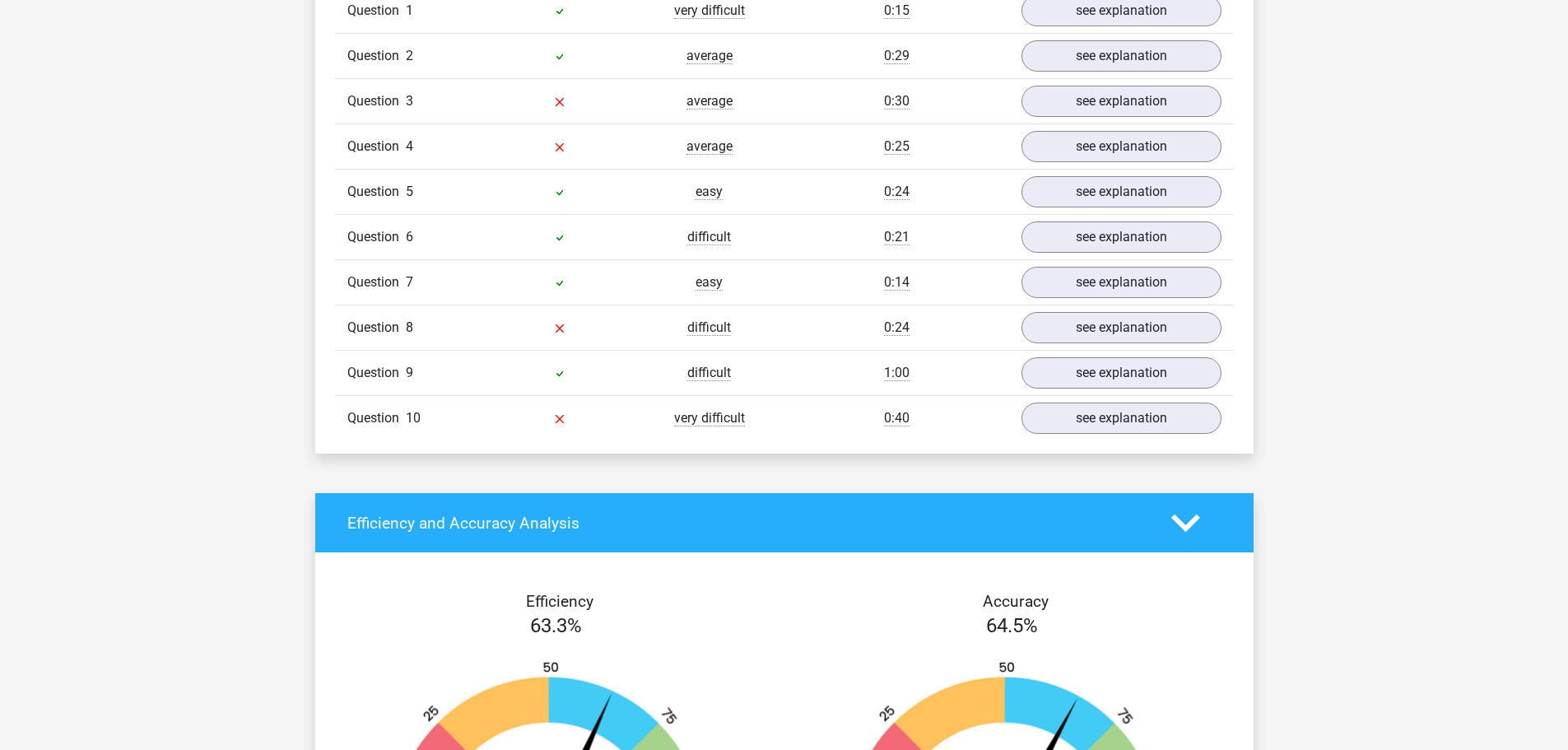
scroll to position [1317, 0]
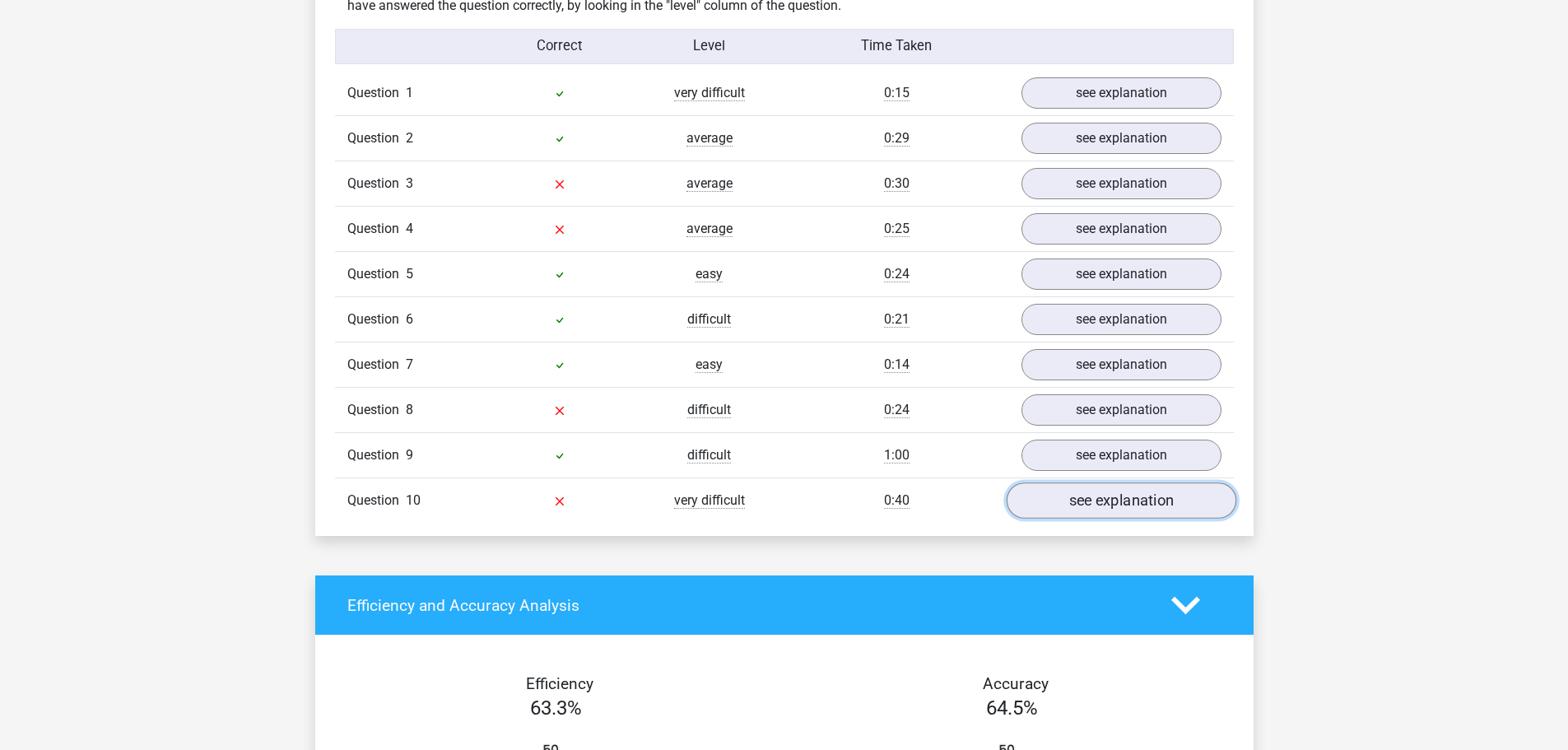
click at [1219, 493] on link "see explanation" at bounding box center [1121, 501] width 230 height 36
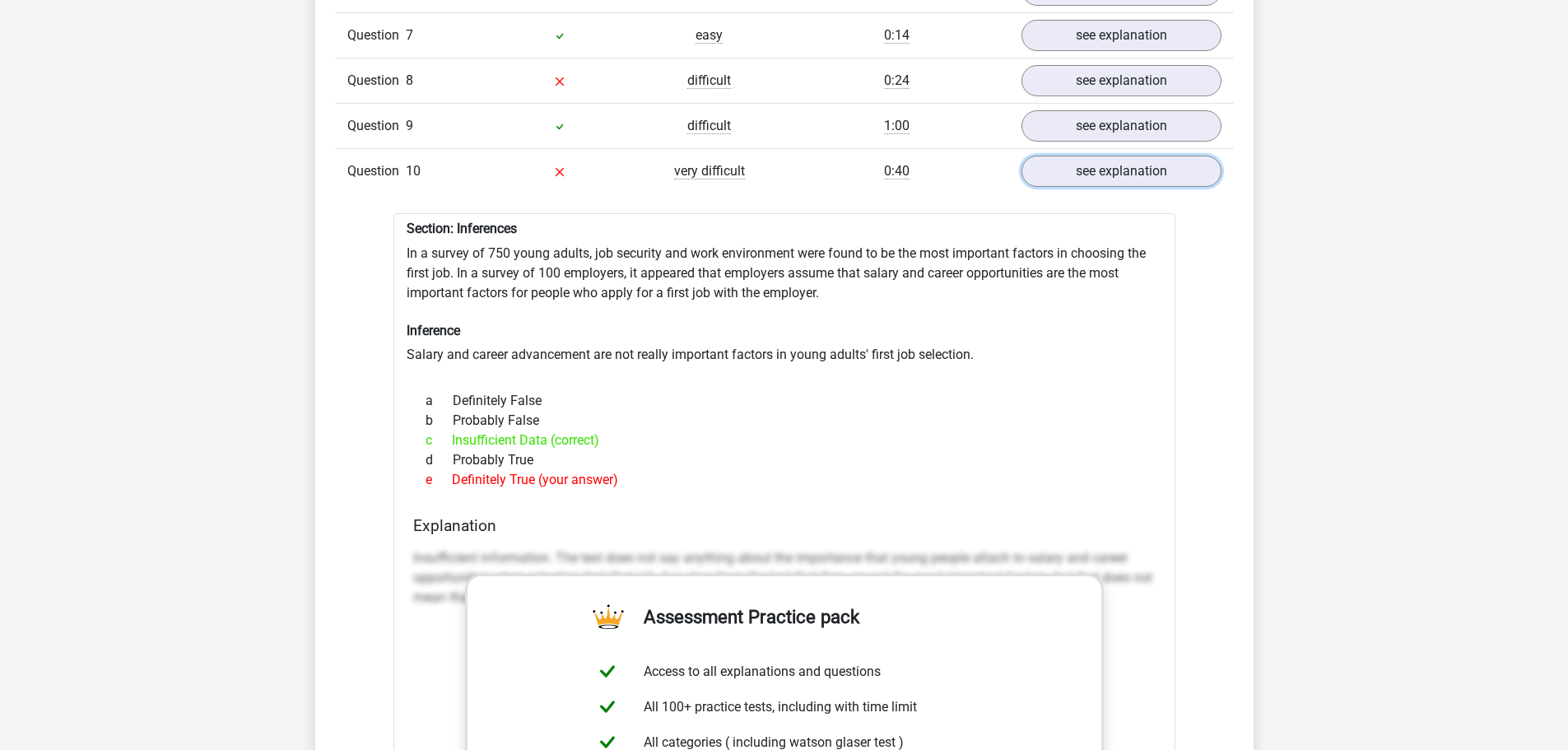
scroll to position [1399, 0]
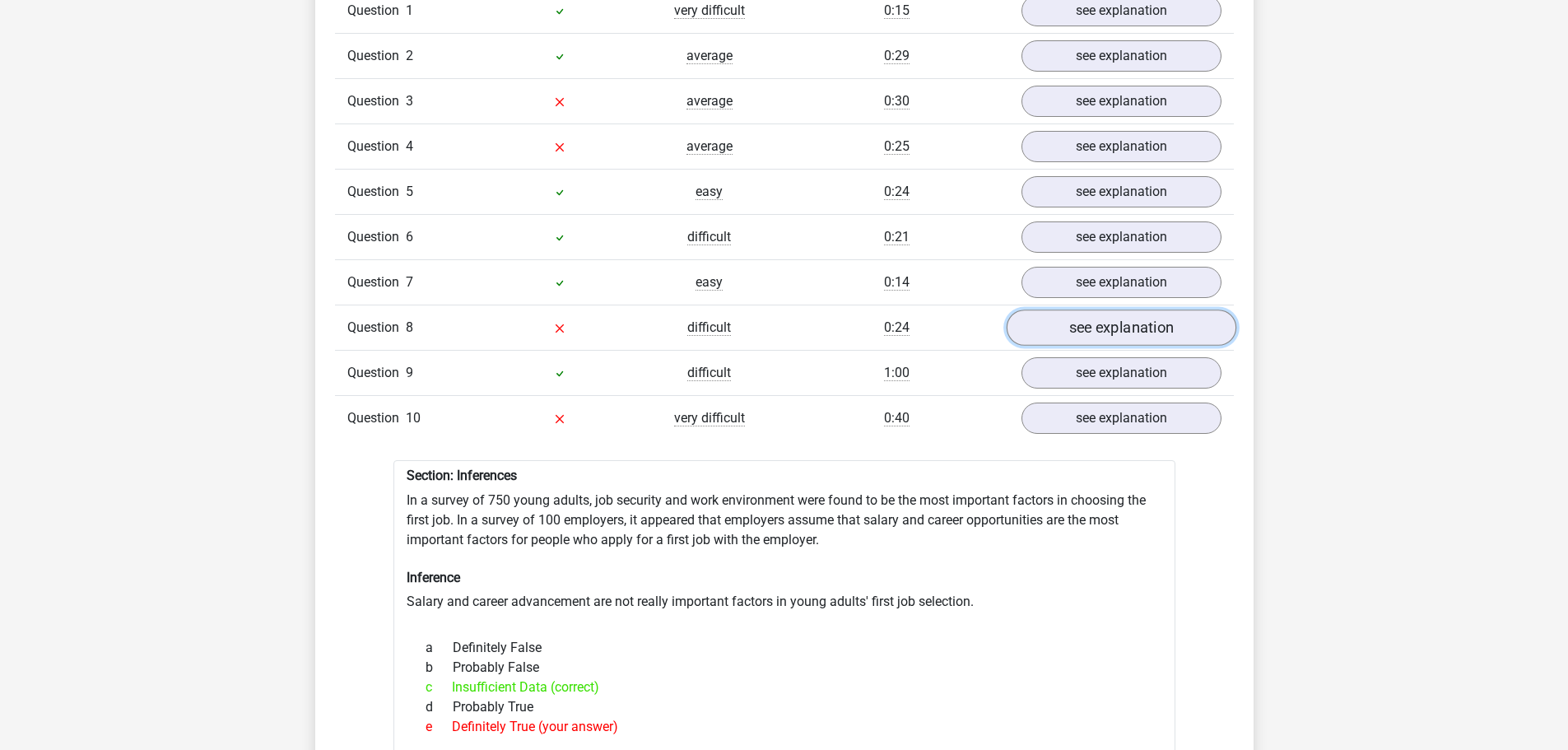
click at [1130, 343] on link "see explanation" at bounding box center [1121, 328] width 230 height 36
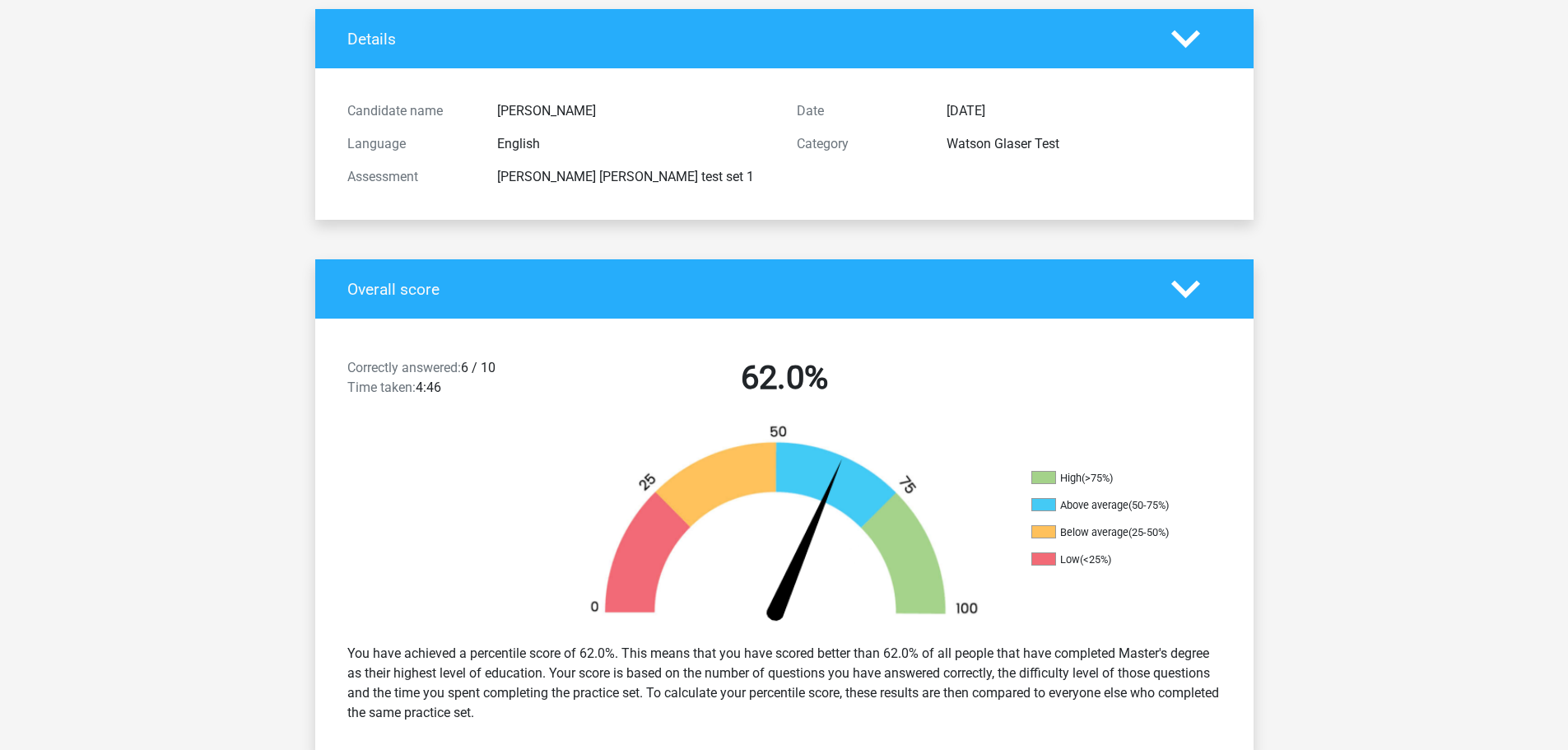
scroll to position [0, 0]
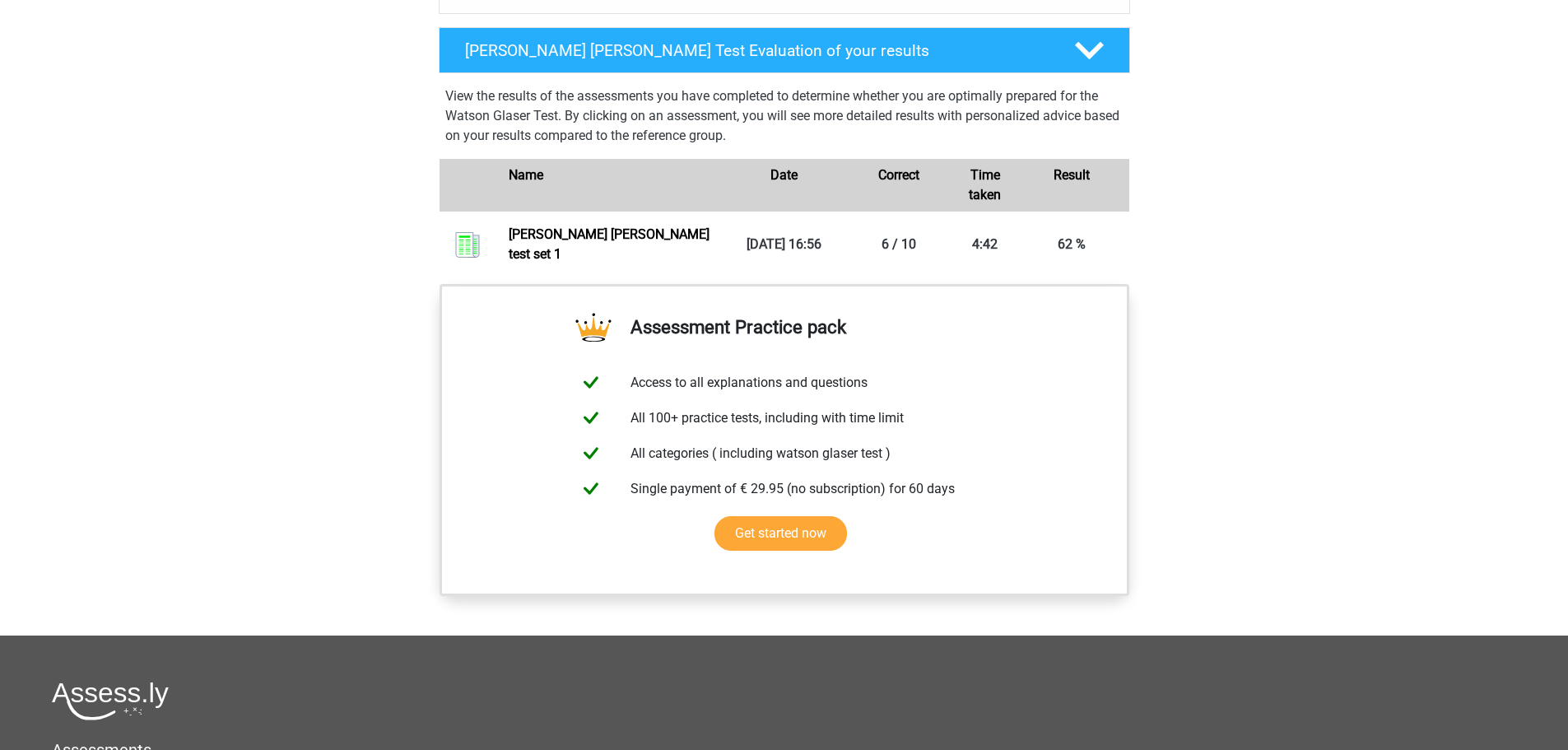
scroll to position [1070, 0]
